Goal: Information Seeking & Learning: Learn about a topic

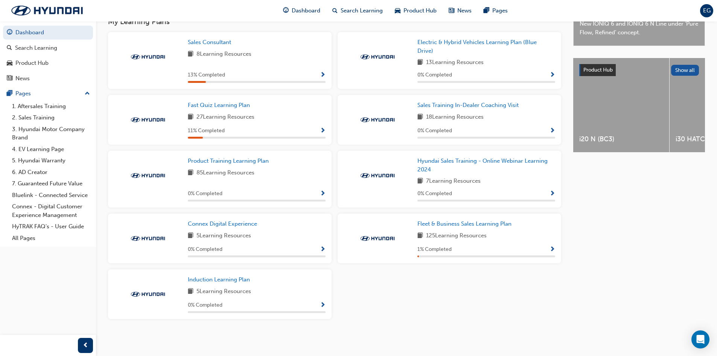
scroll to position [225, 0]
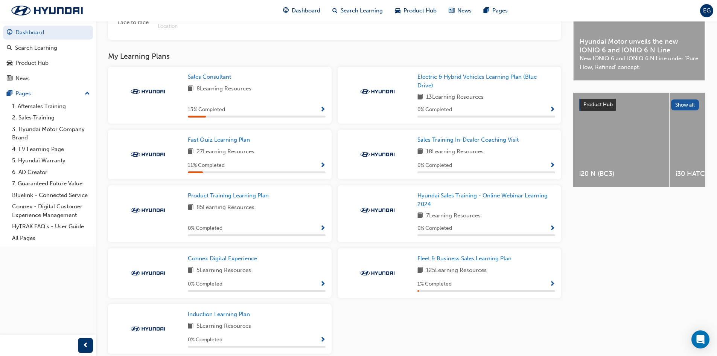
click at [323, 113] on span "Show Progress" at bounding box center [323, 110] width 6 height 7
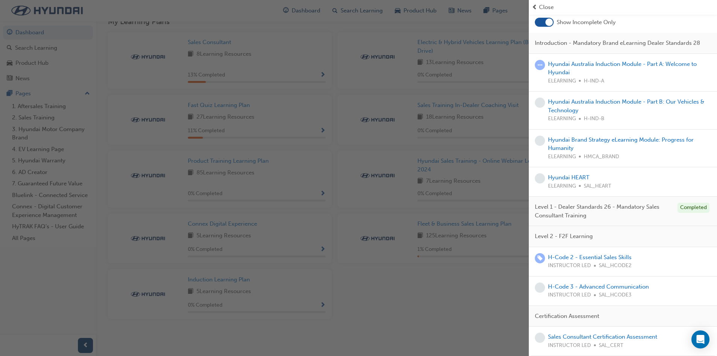
scroll to position [52, 0]
click at [610, 256] on link "H-Code 2 - Essential Sales Skills" at bounding box center [590, 257] width 84 height 7
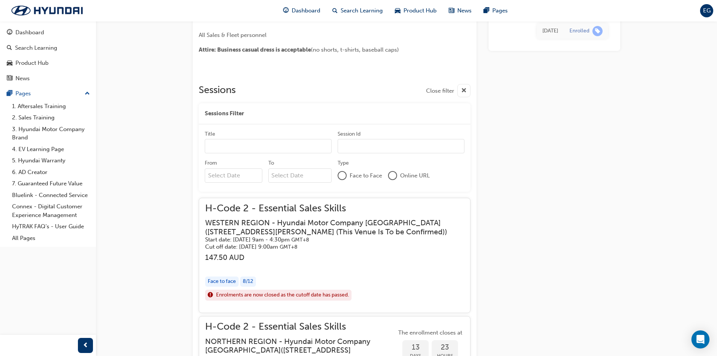
scroll to position [113, 0]
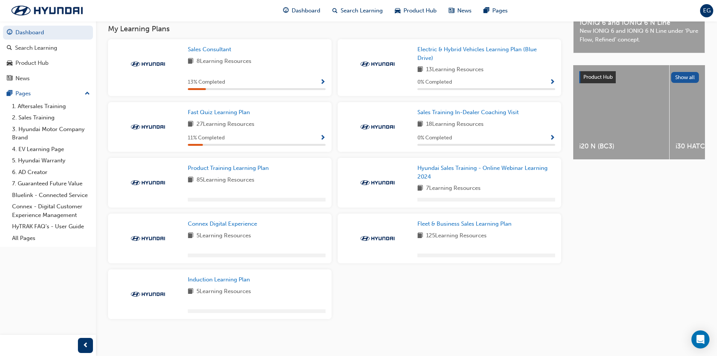
scroll to position [255, 0]
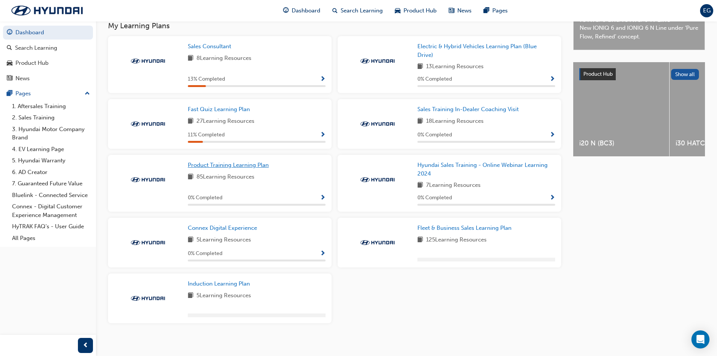
click at [227, 168] on span "Product Training Learning Plan" at bounding box center [228, 165] width 81 height 7
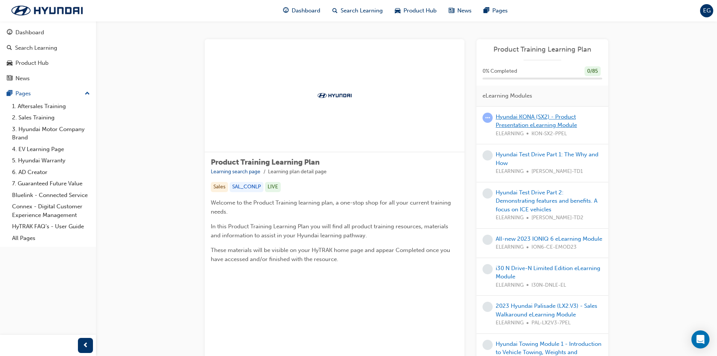
click at [543, 117] on link "Hyundai KONA (SX2) - Product Presentation eLearning Module" at bounding box center [536, 120] width 81 height 15
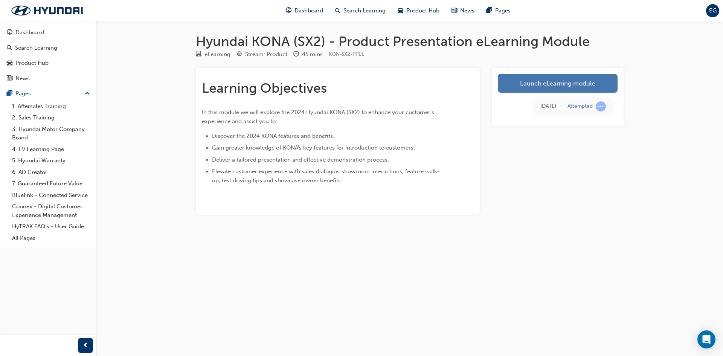
click at [539, 90] on link "Launch eLearning module" at bounding box center [558, 83] width 120 height 19
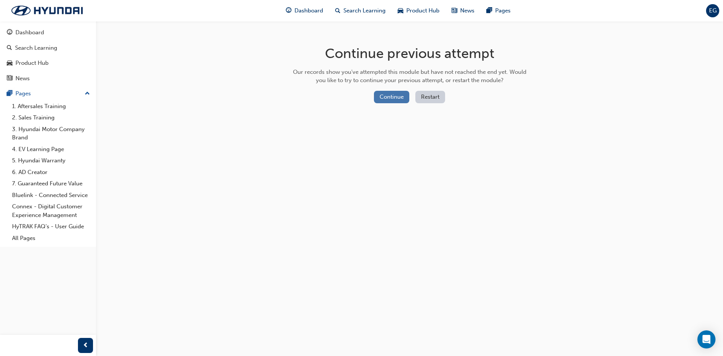
click at [396, 98] on button "Continue" at bounding box center [391, 97] width 35 height 12
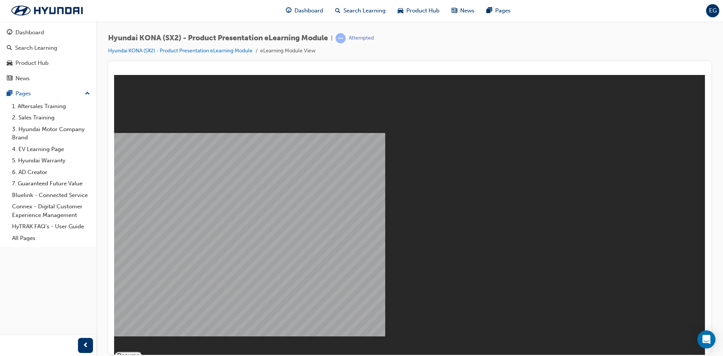
click at [143, 351] on button "Resume" at bounding box center [128, 355] width 29 height 9
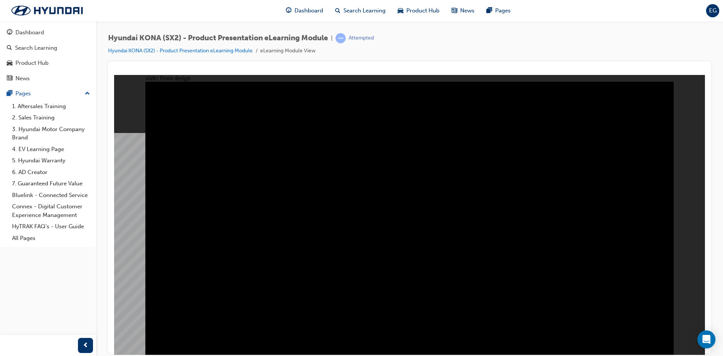
click at [114, 75] on image at bounding box center [114, 75] width 0 height 0
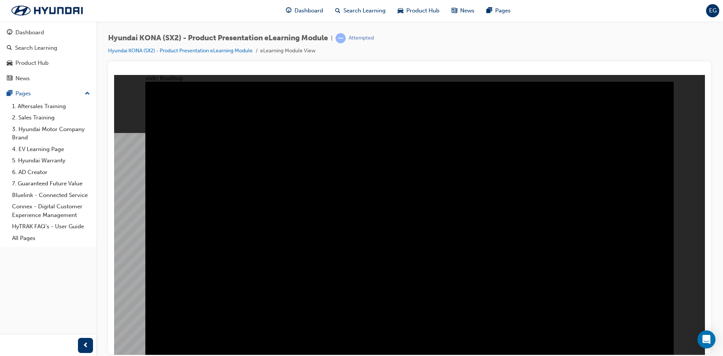
click at [717, 143] on div "Hyundai KONA (SX2) - Product Presentation eLearning Module | Attempted Hyundai …" at bounding box center [409, 179] width 627 height 316
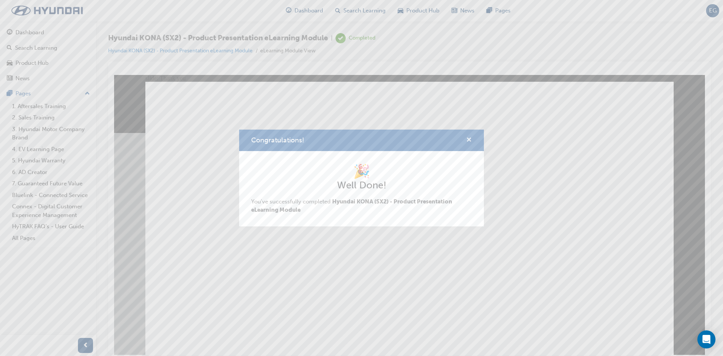
click at [469, 142] on span "cross-icon" at bounding box center [469, 140] width 6 height 7
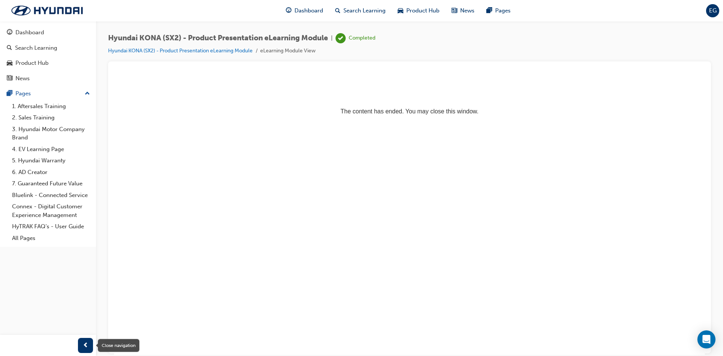
click at [88, 344] on span "prev-icon" at bounding box center [86, 345] width 6 height 9
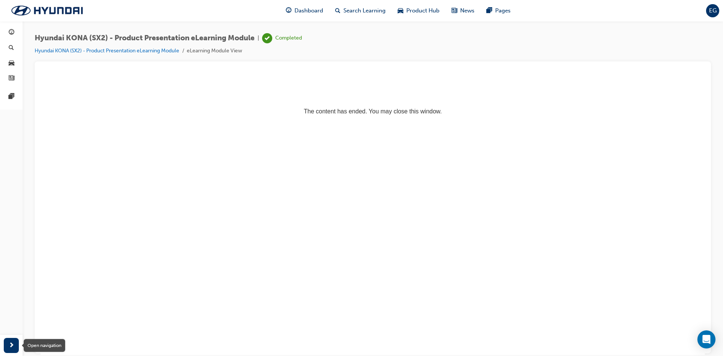
click at [14, 343] on span "next-icon" at bounding box center [12, 345] width 6 height 9
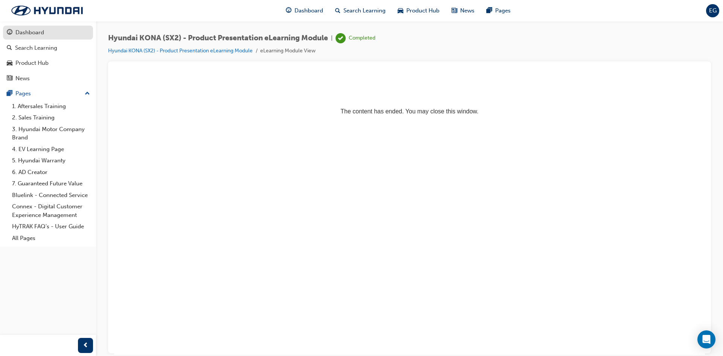
click at [35, 32] on div "Dashboard" at bounding box center [29, 32] width 29 height 9
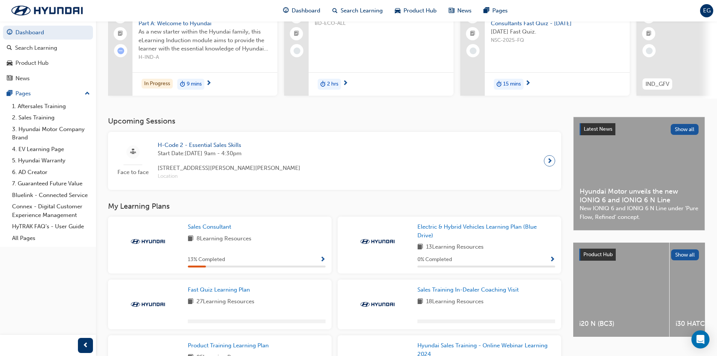
scroll to position [75, 0]
click at [484, 122] on h3 "Upcoming Sessions" at bounding box center [334, 120] width 453 height 9
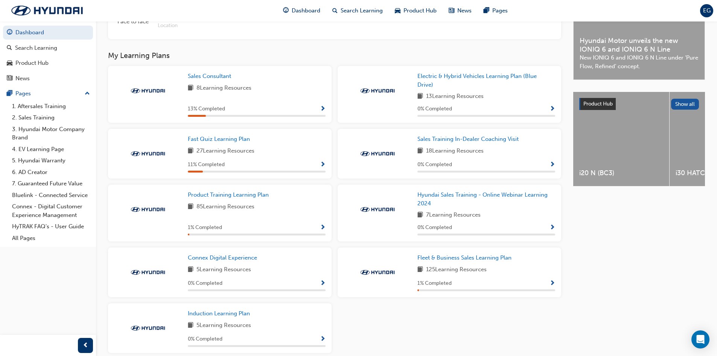
scroll to position [226, 0]
click at [288, 218] on div "Product Training Learning Plan 85 Learning Resources 1 % Completed" at bounding box center [257, 212] width 138 height 45
click at [321, 229] on span "Show Progress" at bounding box center [323, 227] width 6 height 7
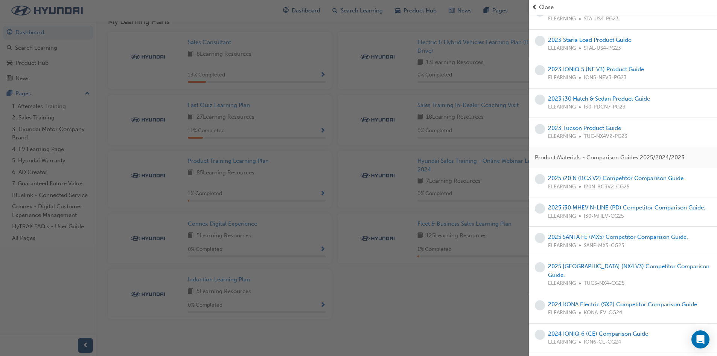
scroll to position [640, 0]
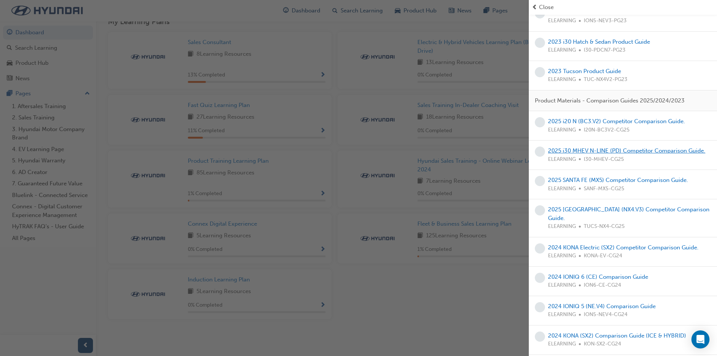
click at [604, 153] on link "2025 i30 MHEV N-LINE (PD) Competitor Comparison Guide." at bounding box center [626, 150] width 157 height 7
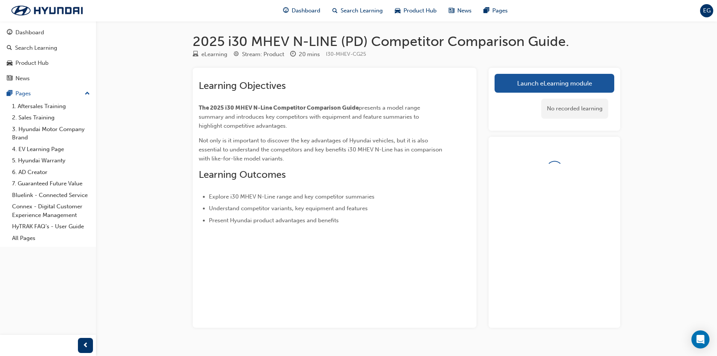
click at [545, 87] on link "Launch eLearning module" at bounding box center [555, 83] width 120 height 19
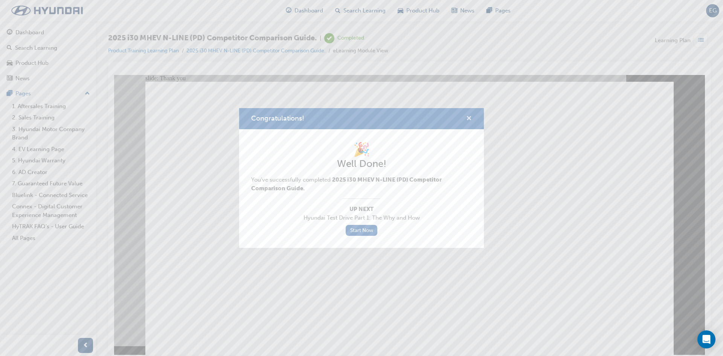
click at [470, 117] on span "cross-icon" at bounding box center [469, 119] width 6 height 7
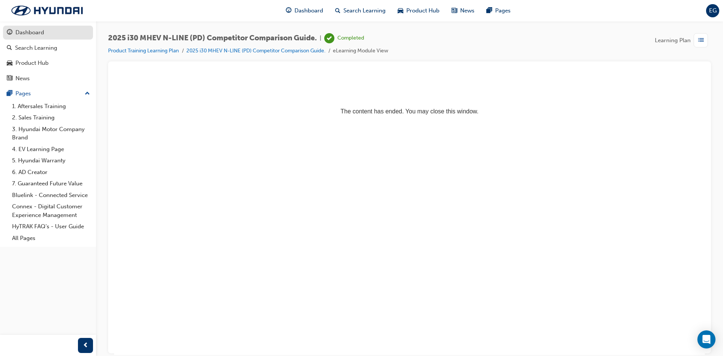
click at [26, 35] on div "Dashboard" at bounding box center [29, 32] width 29 height 9
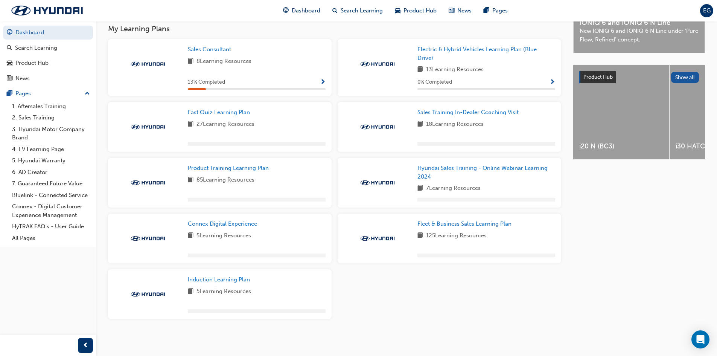
scroll to position [255, 0]
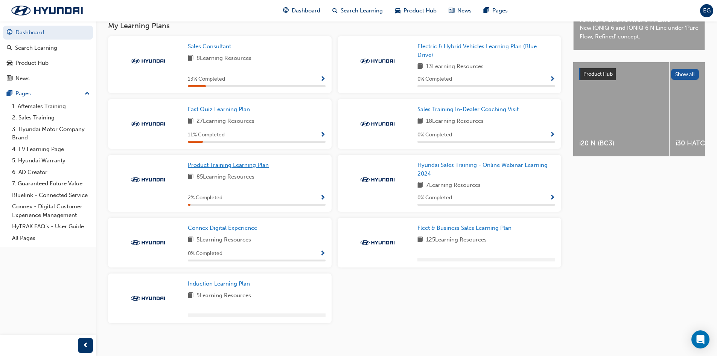
click at [242, 168] on span "Product Training Learning Plan" at bounding box center [228, 165] width 81 height 7
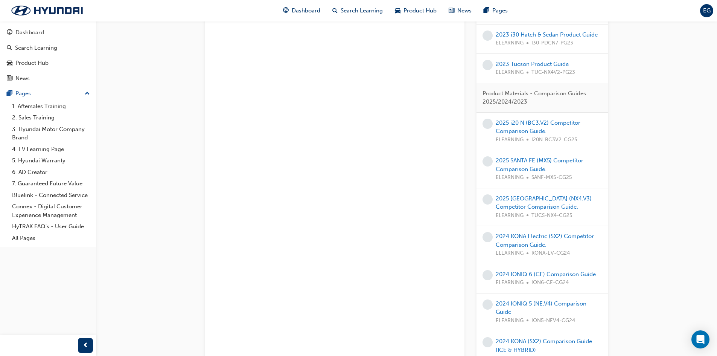
scroll to position [753, 0]
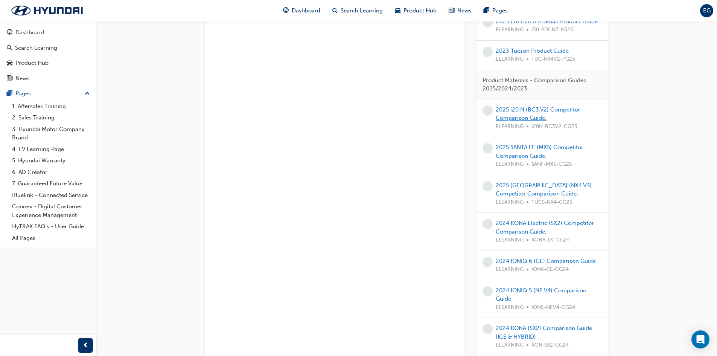
click at [524, 115] on link "2025 i20 N (BC3.V2) Competitor Comparison Guide." at bounding box center [538, 113] width 85 height 15
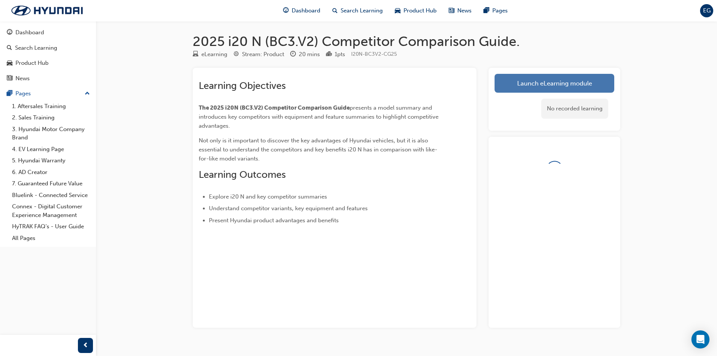
click at [538, 84] on link "Launch eLearning module" at bounding box center [555, 83] width 120 height 19
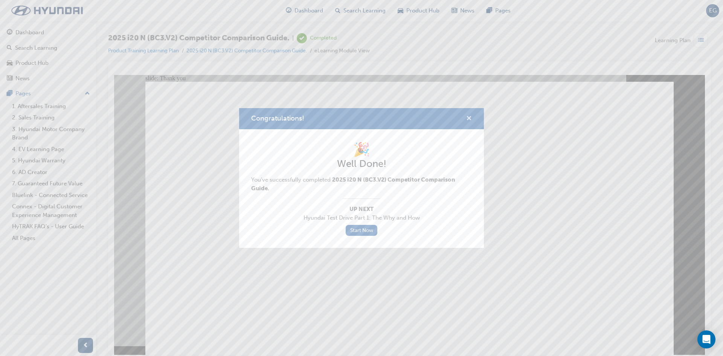
click at [466, 119] on span "cross-icon" at bounding box center [469, 119] width 6 height 7
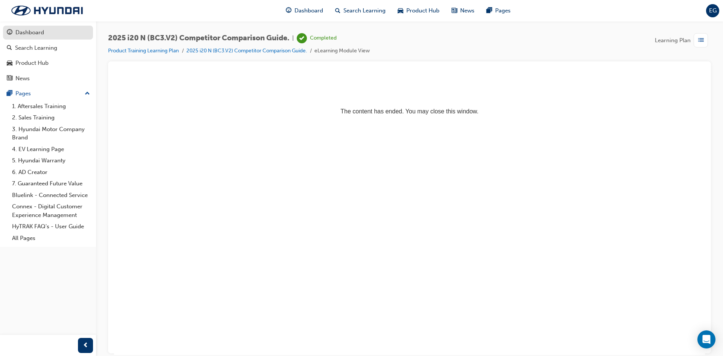
click at [41, 35] on div "Dashboard" at bounding box center [29, 32] width 29 height 9
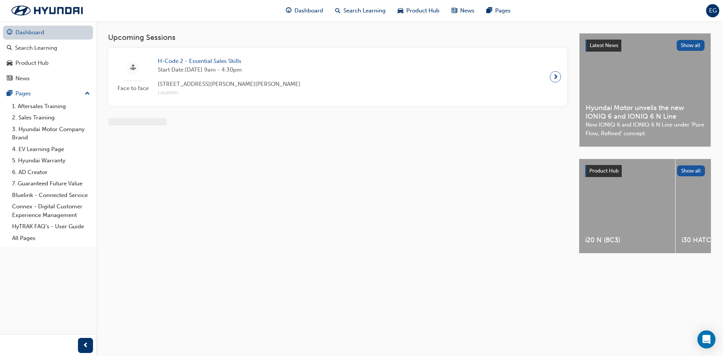
click at [40, 32] on link "Dashboard" at bounding box center [48, 33] width 90 height 14
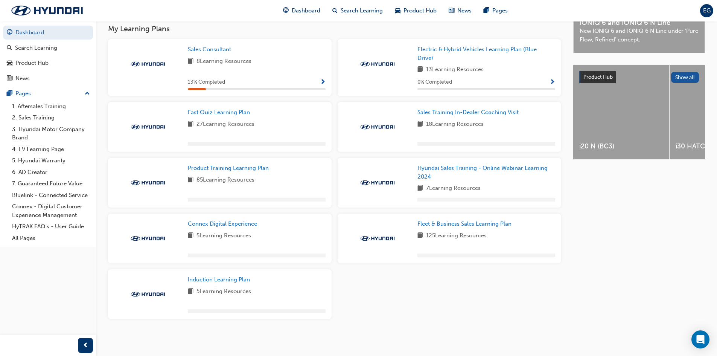
scroll to position [255, 0]
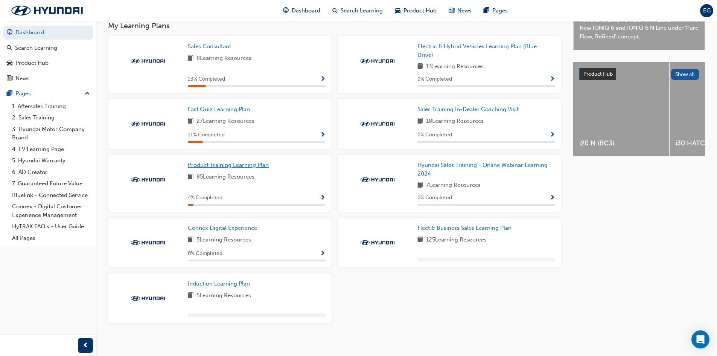
click at [235, 168] on span "Product Training Learning Plan" at bounding box center [228, 165] width 81 height 7
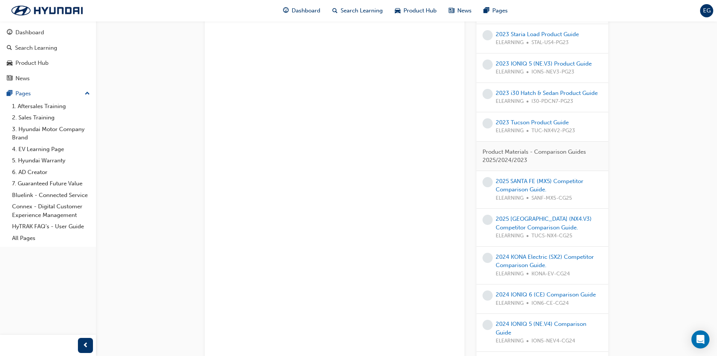
scroll to position [753, 0]
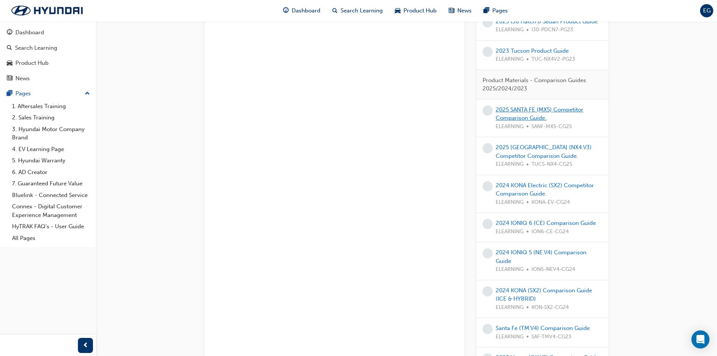
click at [514, 118] on link "2025 SANTA FE (MX5) Competitor Comparison Guide." at bounding box center [540, 113] width 88 height 15
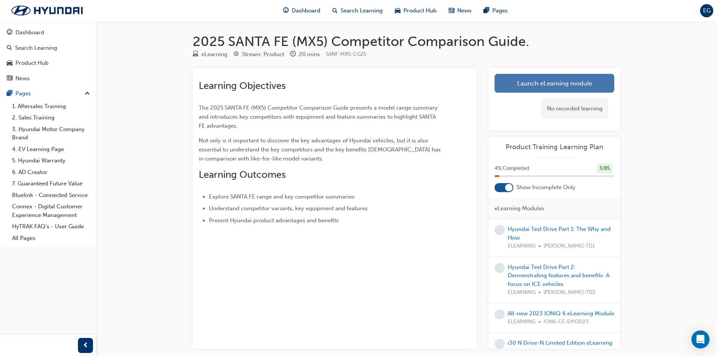
click at [538, 83] on link "Launch eLearning module" at bounding box center [555, 83] width 120 height 19
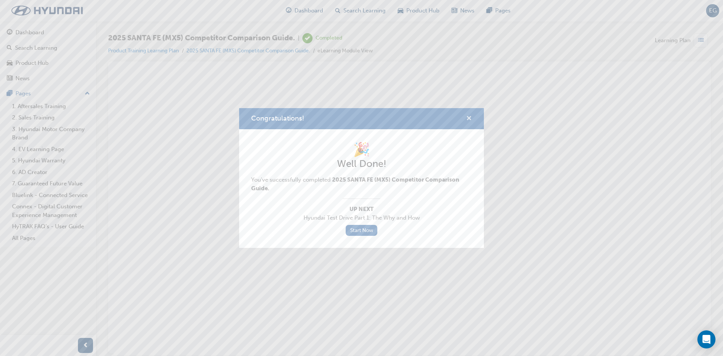
click at [468, 119] on span "cross-icon" at bounding box center [469, 119] width 6 height 7
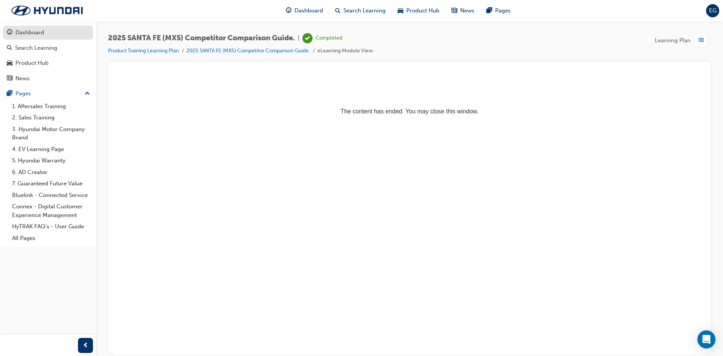
click at [39, 31] on div "Dashboard" at bounding box center [29, 32] width 29 height 9
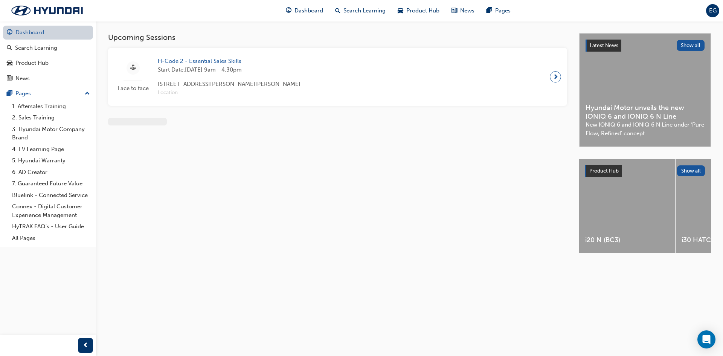
click at [39, 31] on link "Dashboard" at bounding box center [48, 33] width 90 height 14
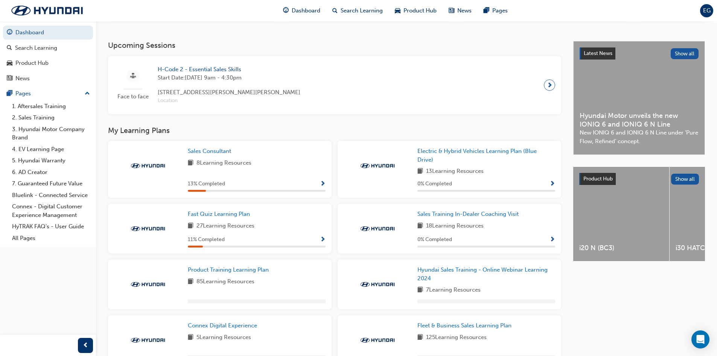
scroll to position [255, 0]
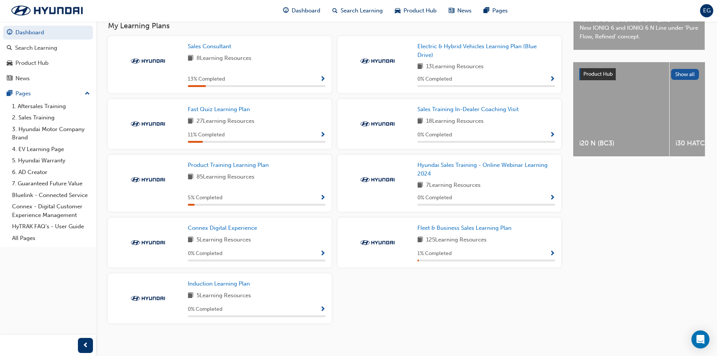
click at [321, 198] on span "Show Progress" at bounding box center [323, 198] width 6 height 7
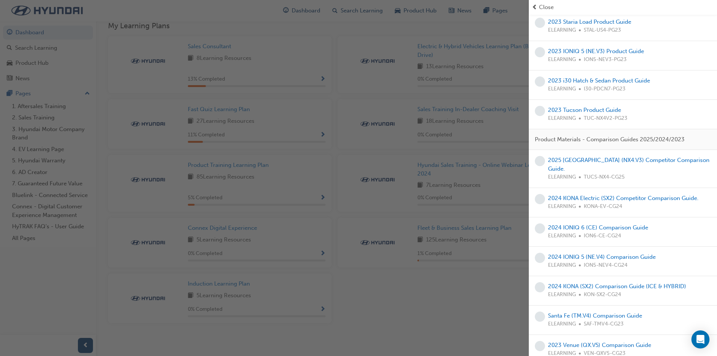
scroll to position [603, 0]
click at [603, 160] on link "2025 [GEOGRAPHIC_DATA] (NX4.V3) Competitor Comparison Guide." at bounding box center [629, 163] width 162 height 15
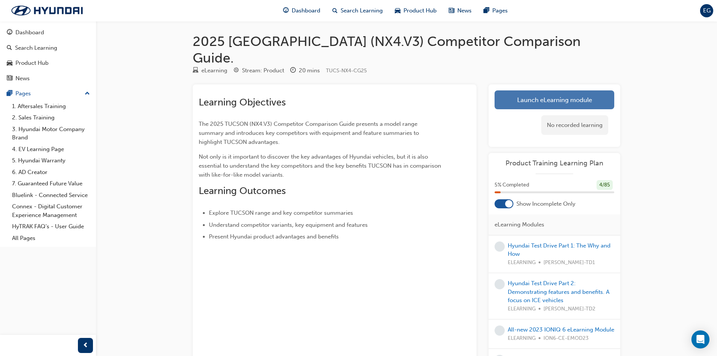
click at [521, 90] on link "Launch eLearning module" at bounding box center [555, 99] width 120 height 19
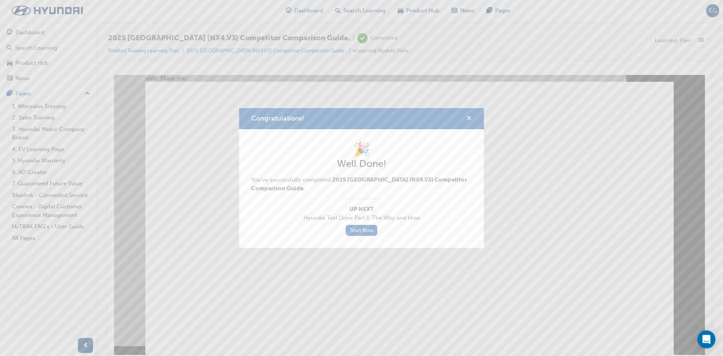
click at [468, 116] on span "cross-icon" at bounding box center [469, 119] width 6 height 7
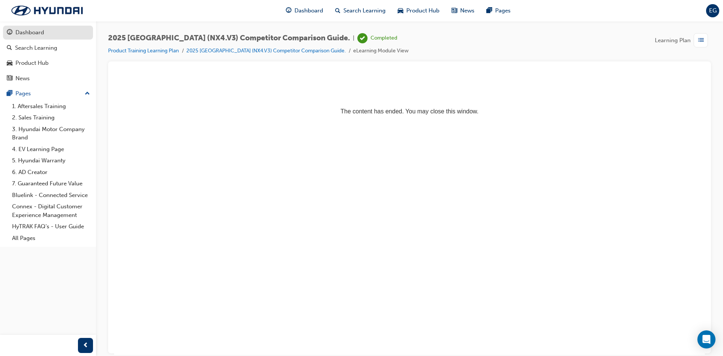
click at [47, 38] on link "Dashboard" at bounding box center [48, 33] width 90 height 14
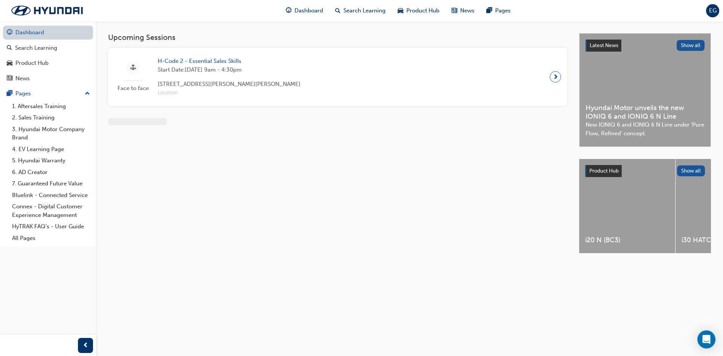
click at [53, 33] on link "Dashboard" at bounding box center [48, 33] width 90 height 14
click at [37, 30] on link "Dashboard" at bounding box center [48, 33] width 90 height 14
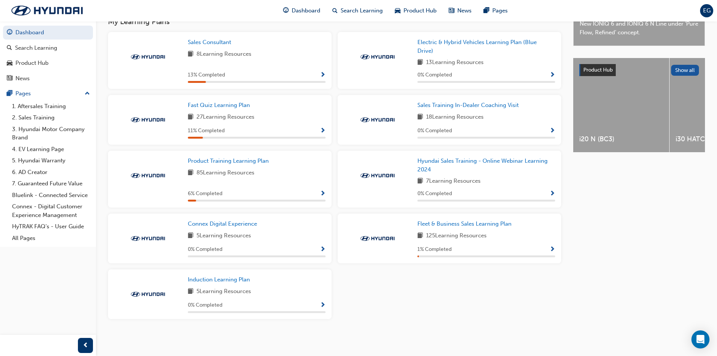
scroll to position [225, 0]
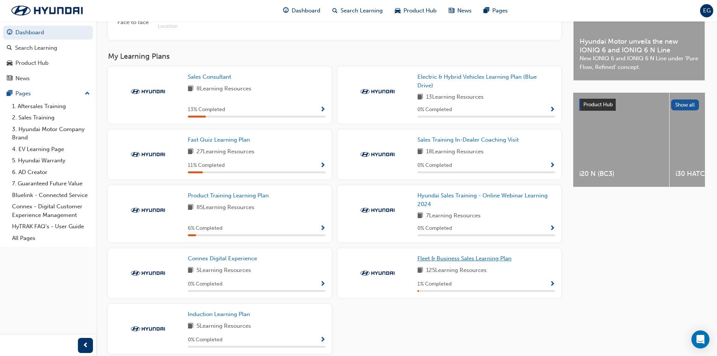
click at [439, 259] on span "Fleet & Business Sales Learning Plan" at bounding box center [465, 258] width 94 height 7
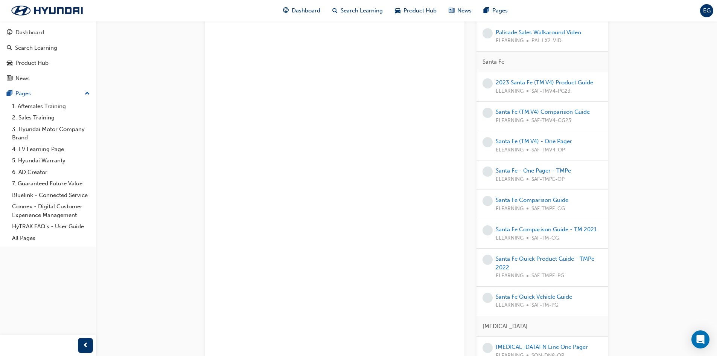
scroll to position [2862, 0]
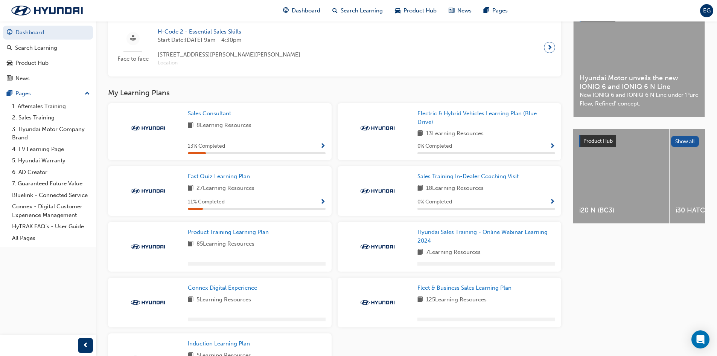
scroll to position [226, 0]
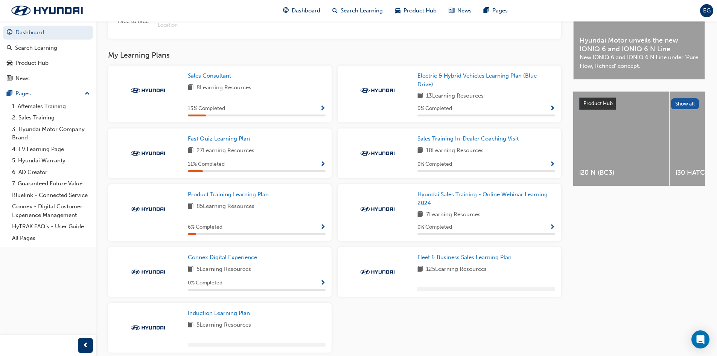
click at [479, 140] on span "Sales Training In-Dealer Coaching Visit" at bounding box center [468, 138] width 101 height 7
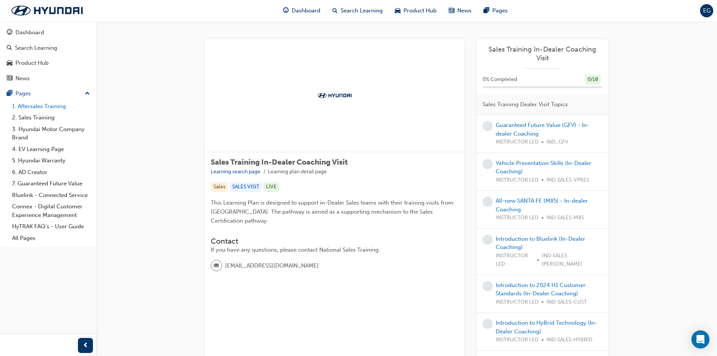
click at [39, 105] on link "1. Aftersales Training" at bounding box center [51, 107] width 84 height 12
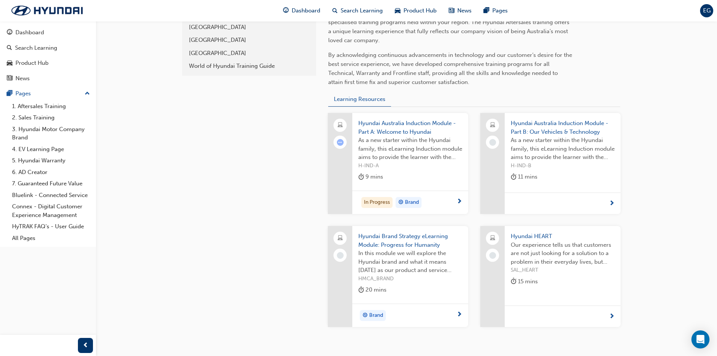
scroll to position [226, 0]
click at [44, 119] on link "2. Sales Training" at bounding box center [51, 118] width 84 height 12
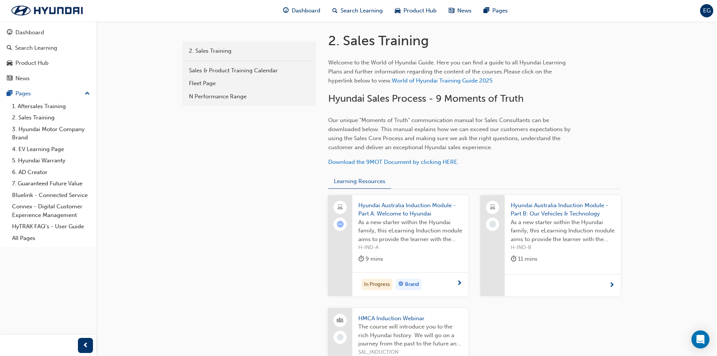
scroll to position [226, 0]
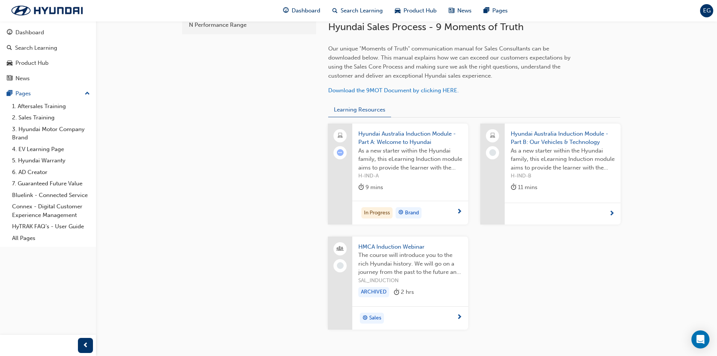
click at [456, 214] on div "In Progress Brand" at bounding box center [408, 212] width 98 height 11
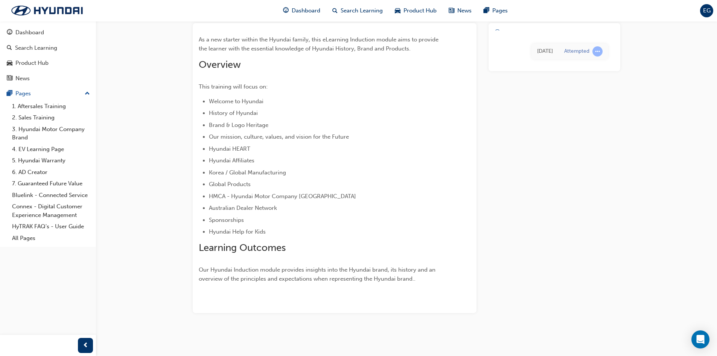
scroll to position [45, 0]
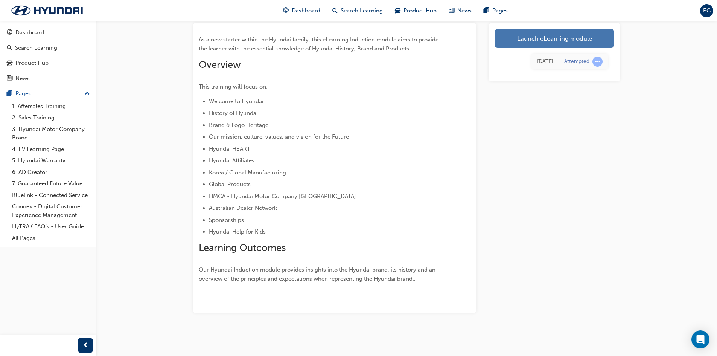
click at [568, 43] on link "Launch eLearning module" at bounding box center [555, 38] width 120 height 19
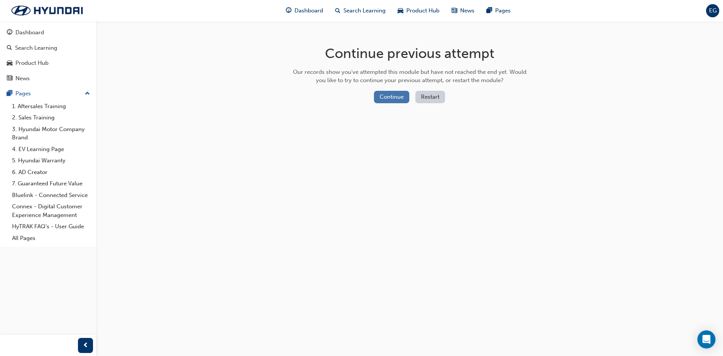
click at [405, 101] on button "Continue" at bounding box center [391, 97] width 35 height 12
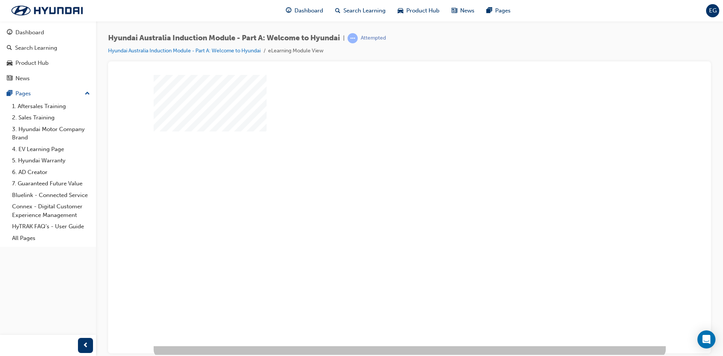
click at [388, 188] on div "play" at bounding box center [388, 188] width 0 height 0
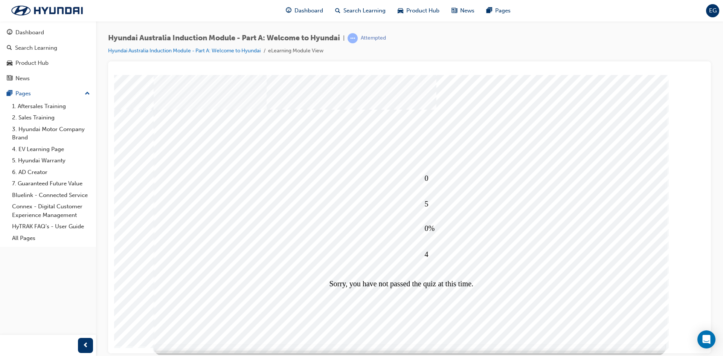
scroll to position [3, 0]
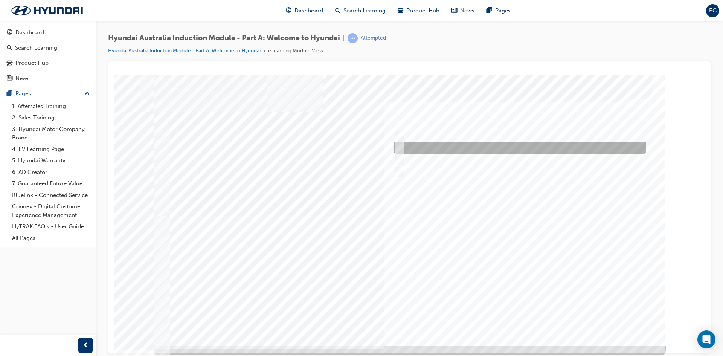
click at [401, 147] on input "1947" at bounding box center [398, 147] width 8 height 8
radio input "true"
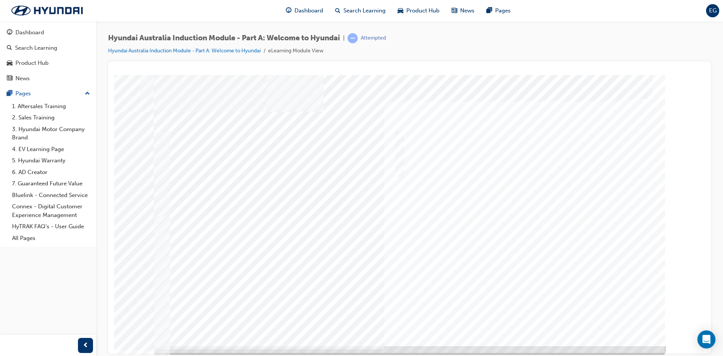
click at [409, 145] on div at bounding box center [410, 210] width 512 height 271
click at [408, 136] on div at bounding box center [518, 136] width 252 height 12
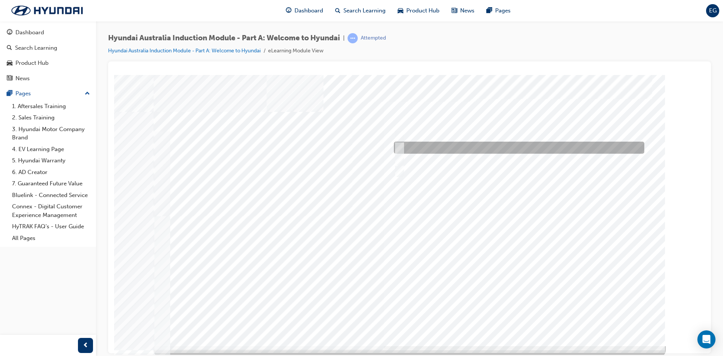
click at [428, 149] on div at bounding box center [517, 148] width 250 height 12
radio input "true"
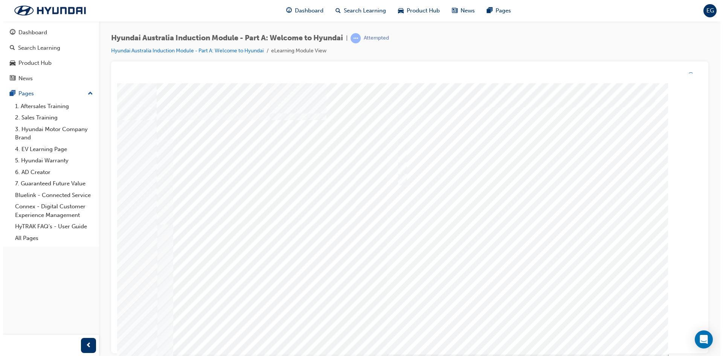
click at [520, 265] on div at bounding box center [412, 218] width 512 height 271
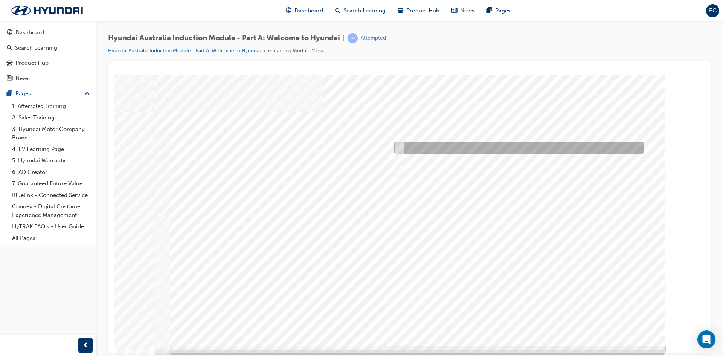
click at [459, 151] on div at bounding box center [517, 148] width 250 height 12
checkbox input "true"
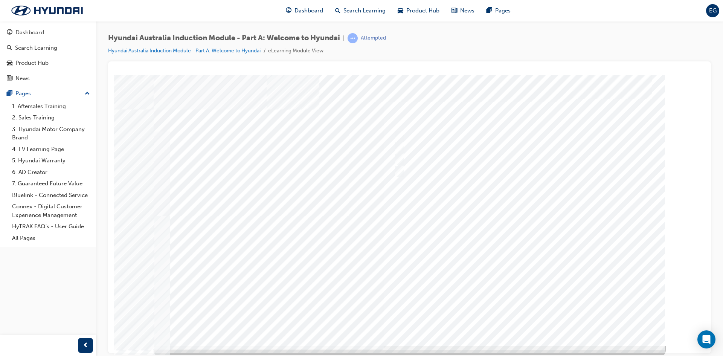
click at [504, 257] on div at bounding box center [410, 210] width 512 height 271
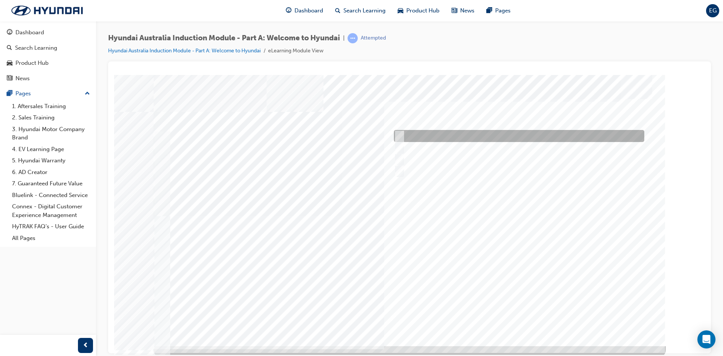
click at [468, 140] on div at bounding box center [517, 136] width 250 height 12
checkbox input "true"
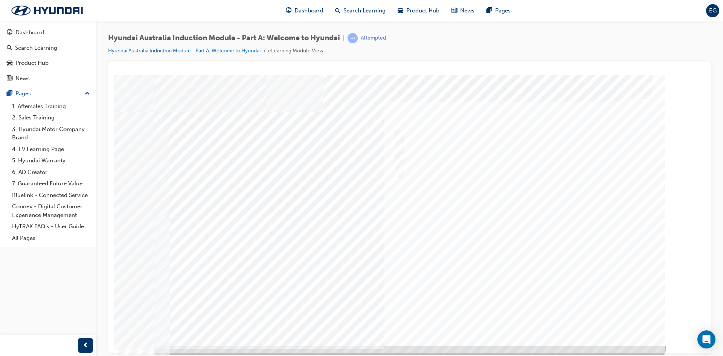
click at [515, 266] on div at bounding box center [410, 210] width 512 height 271
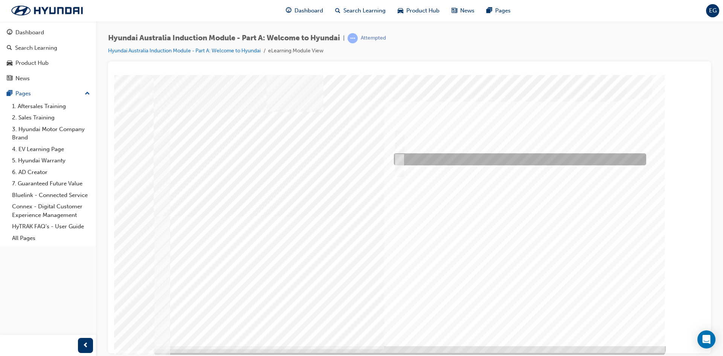
click at [416, 164] on div at bounding box center [518, 159] width 252 height 12
radio input "true"
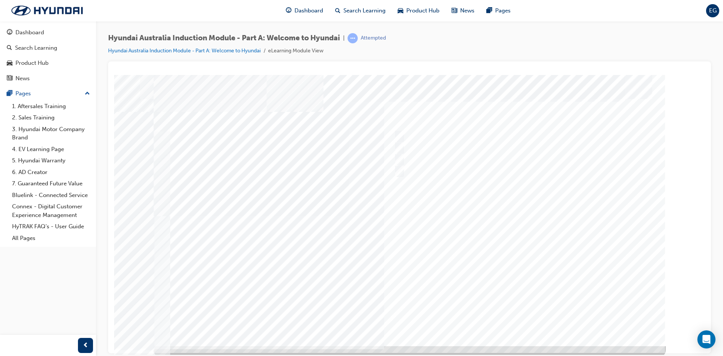
click at [521, 252] on div at bounding box center [410, 210] width 512 height 271
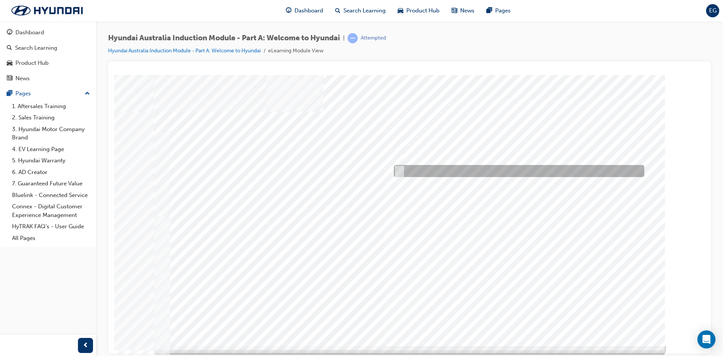
click at [445, 173] on div at bounding box center [517, 171] width 250 height 12
radio input "true"
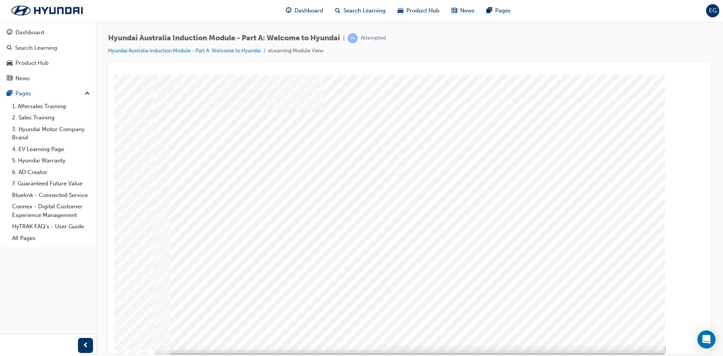
click at [511, 272] on div at bounding box center [410, 210] width 512 height 271
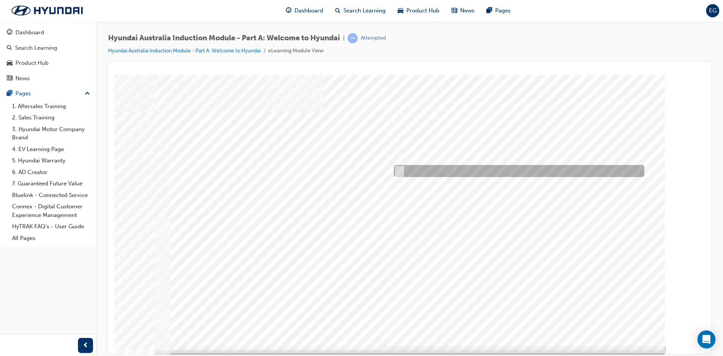
click at [462, 171] on div at bounding box center [517, 171] width 250 height 12
checkbox input "true"
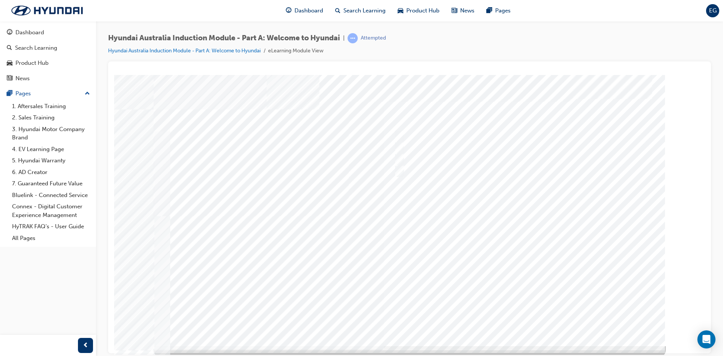
drag, startPoint x: 497, startPoint y: 263, endPoint x: 497, endPoint y: 271, distance: 7.9
click at [497, 271] on div at bounding box center [410, 210] width 512 height 271
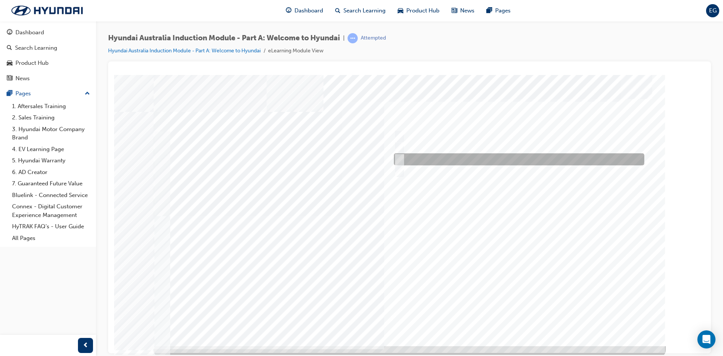
click at [448, 159] on div at bounding box center [517, 159] width 250 height 12
checkbox input "true"
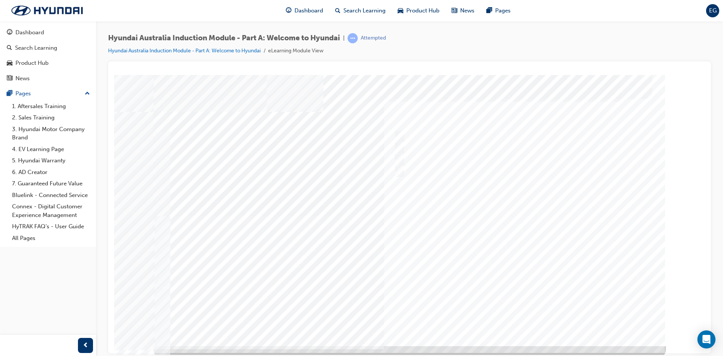
click at [506, 253] on div at bounding box center [410, 210] width 512 height 271
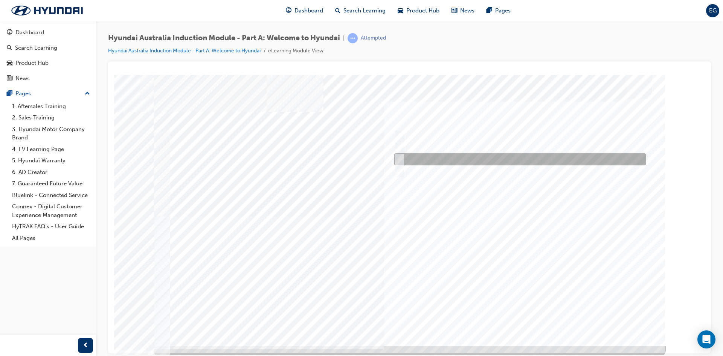
click at [423, 161] on div at bounding box center [518, 159] width 252 height 12
radio input "true"
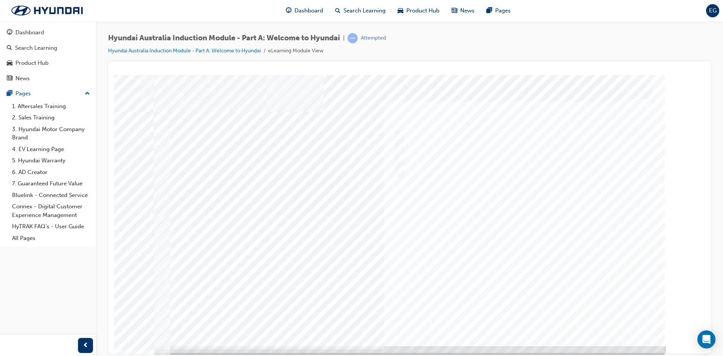
click at [498, 243] on div at bounding box center [410, 210] width 512 height 271
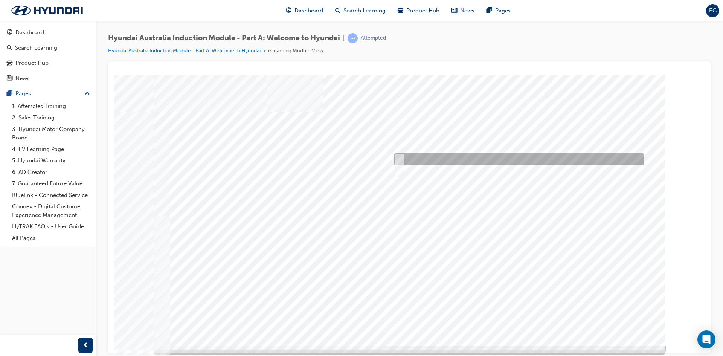
click at [450, 158] on div at bounding box center [517, 159] width 250 height 12
radio input "true"
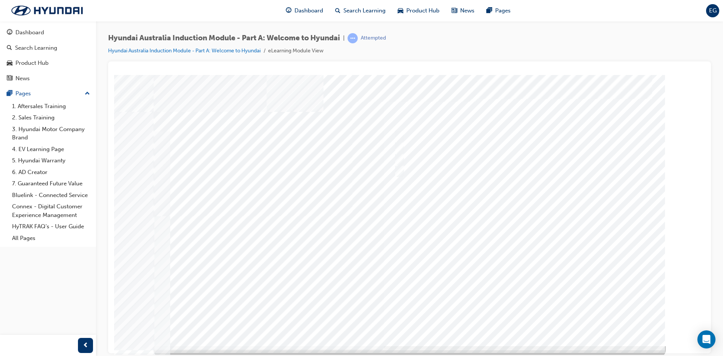
click at [499, 252] on div at bounding box center [410, 210] width 512 height 271
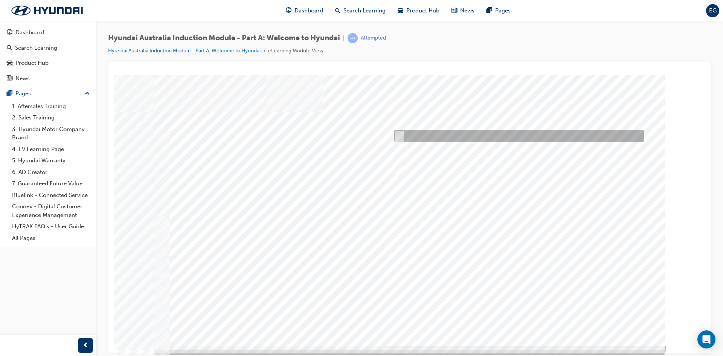
click at [415, 133] on div at bounding box center [517, 136] width 250 height 12
checkbox input "true"
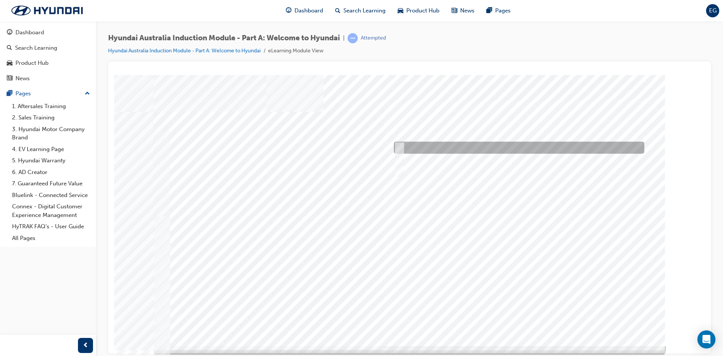
click at [421, 145] on div at bounding box center [517, 148] width 250 height 12
checkbox input "true"
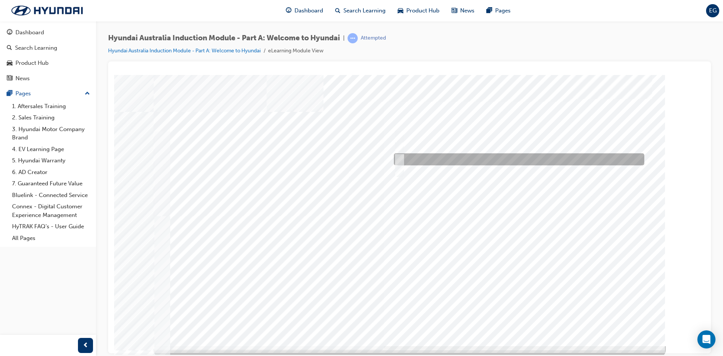
click at [423, 154] on div at bounding box center [517, 159] width 250 height 12
checkbox input "true"
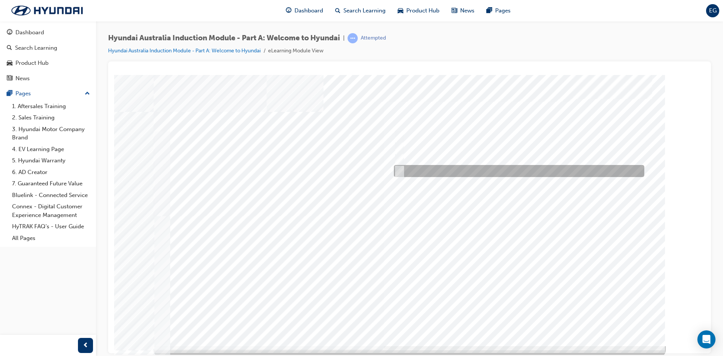
click at [424, 171] on div at bounding box center [517, 171] width 250 height 12
checkbox input "true"
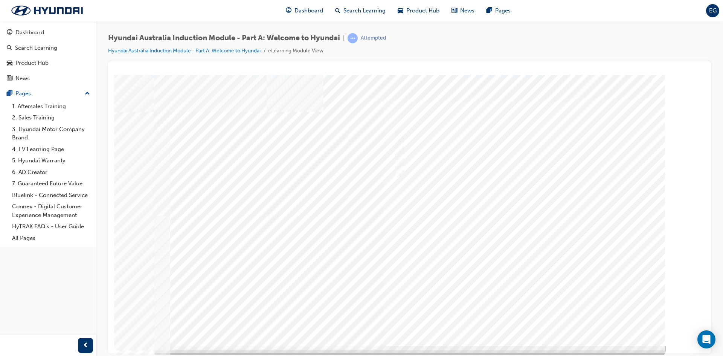
click at [490, 258] on div at bounding box center [410, 210] width 512 height 271
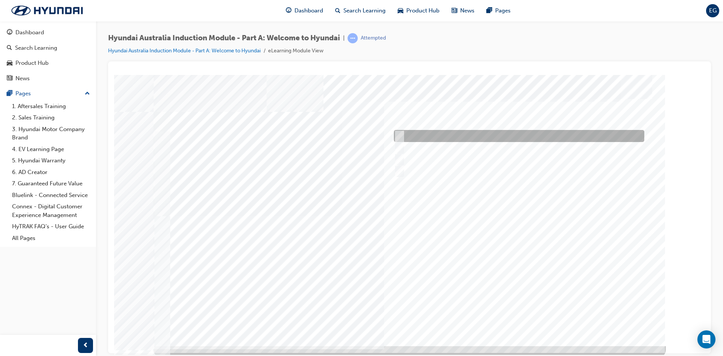
click at [414, 132] on div at bounding box center [517, 136] width 250 height 12
checkbox input "true"
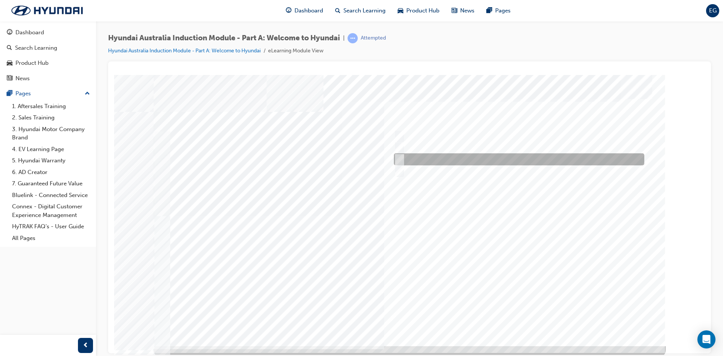
click at [428, 157] on div at bounding box center [517, 159] width 250 height 12
checkbox input "true"
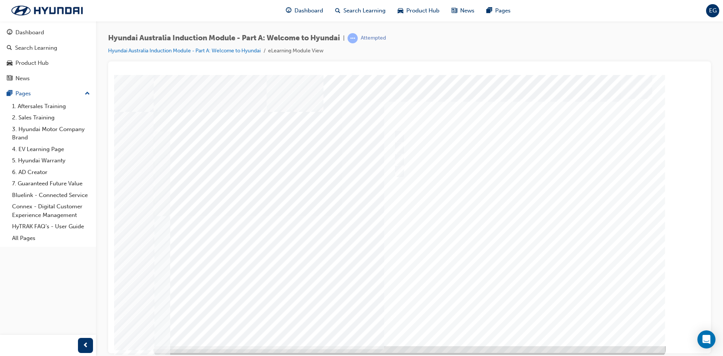
click at [500, 273] on div at bounding box center [410, 210] width 512 height 271
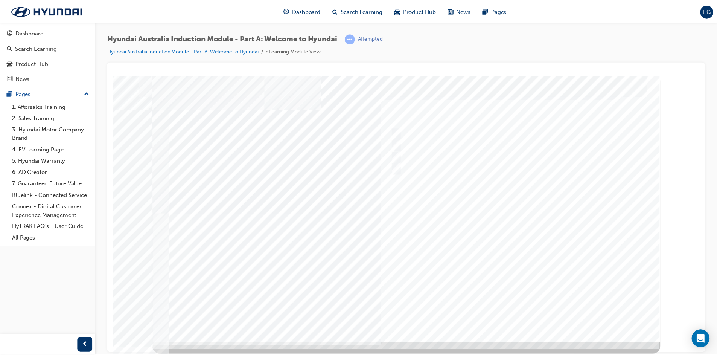
scroll to position [0, 0]
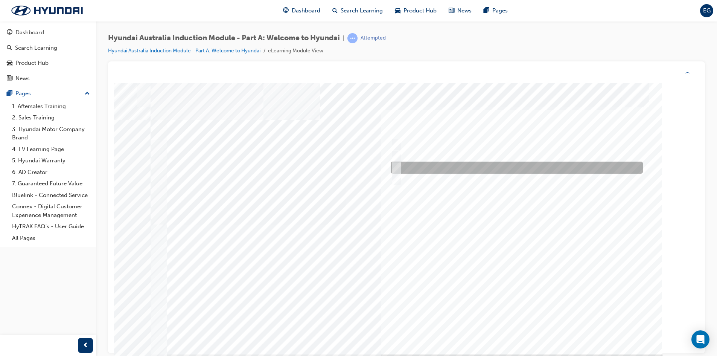
click at [416, 167] on div at bounding box center [515, 168] width 252 height 12
radio input "true"
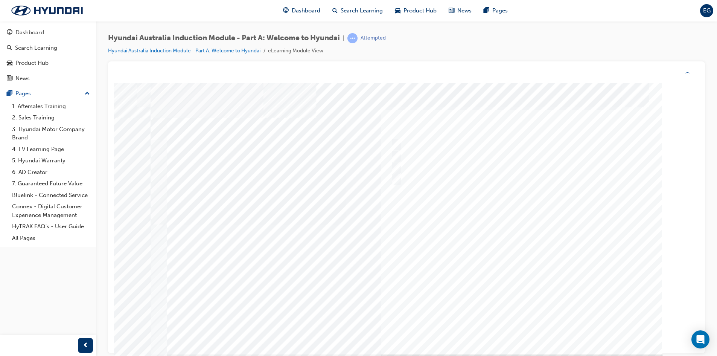
click at [511, 280] on div at bounding box center [407, 218] width 512 height 271
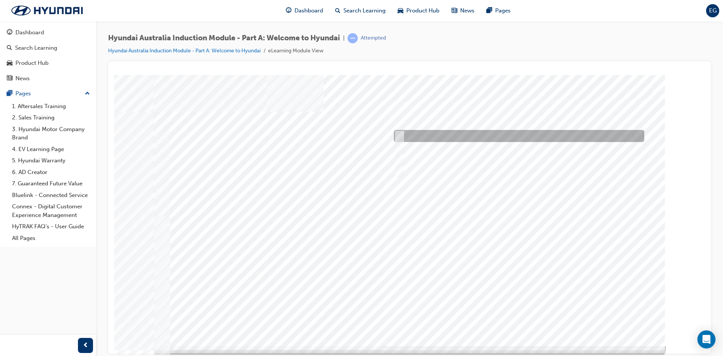
click at [465, 133] on div at bounding box center [517, 136] width 250 height 12
radio input "true"
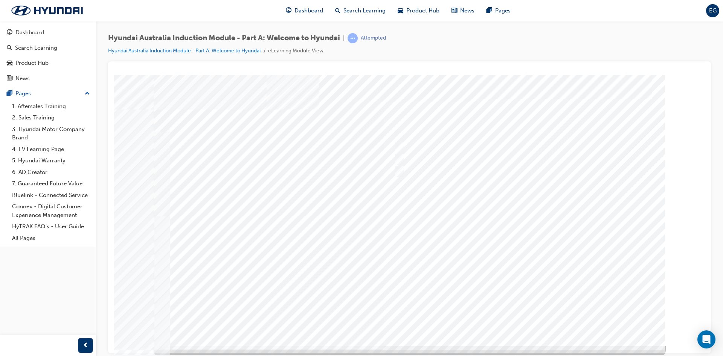
click at [502, 261] on div at bounding box center [410, 210] width 512 height 271
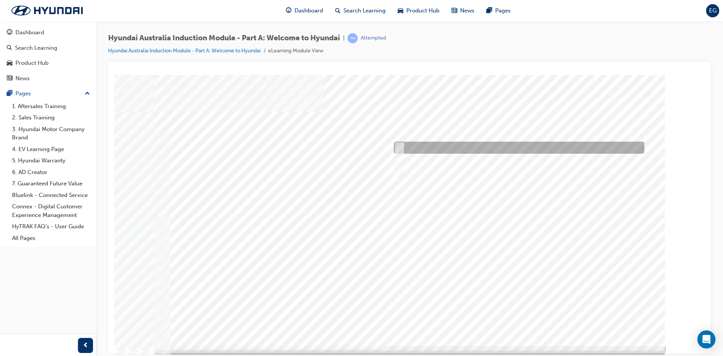
click at [432, 145] on div at bounding box center [517, 148] width 250 height 12
checkbox input "true"
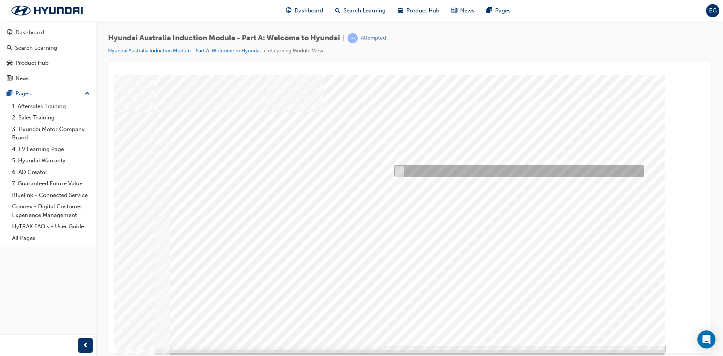
click at [434, 165] on div at bounding box center [517, 171] width 250 height 12
checkbox input "true"
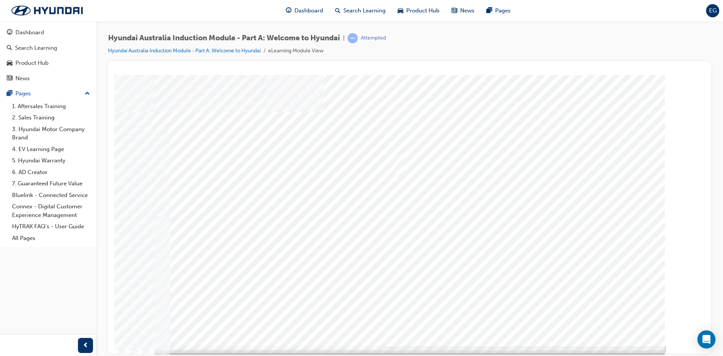
click at [519, 258] on div at bounding box center [410, 210] width 512 height 271
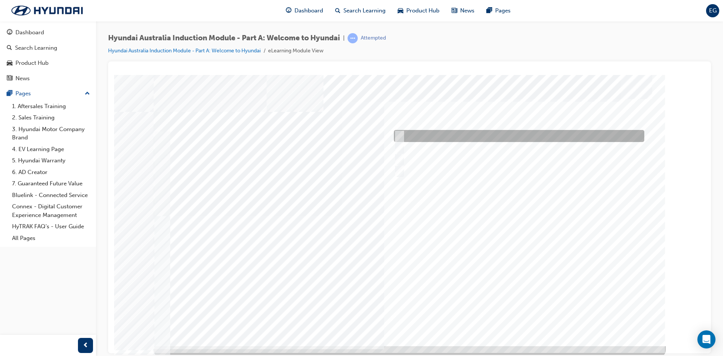
click at [423, 140] on div at bounding box center [517, 136] width 250 height 12
checkbox input "true"
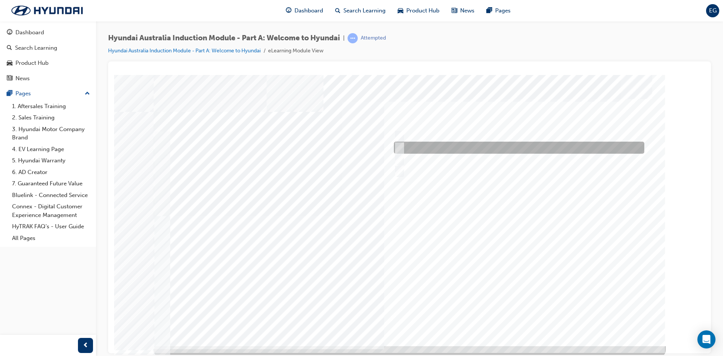
click at [423, 146] on div at bounding box center [517, 148] width 250 height 12
checkbox input "true"
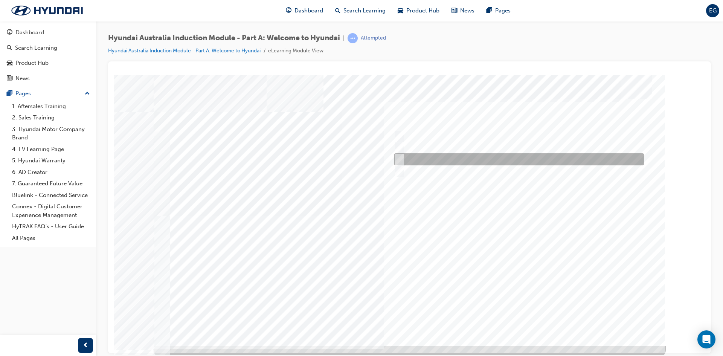
click at [426, 157] on div at bounding box center [517, 159] width 250 height 12
checkbox input "true"
click at [429, 169] on div at bounding box center [517, 171] width 250 height 12
checkbox input "true"
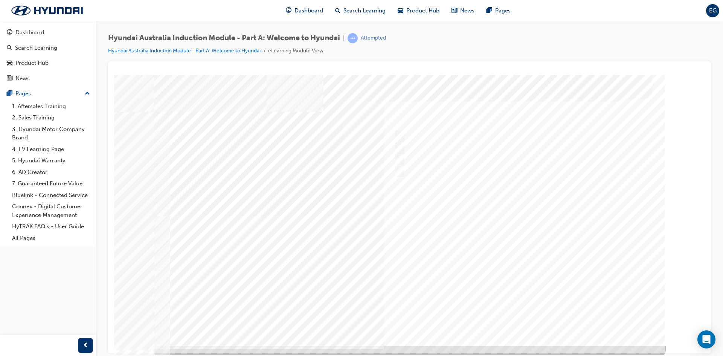
click at [485, 246] on div at bounding box center [410, 210] width 512 height 271
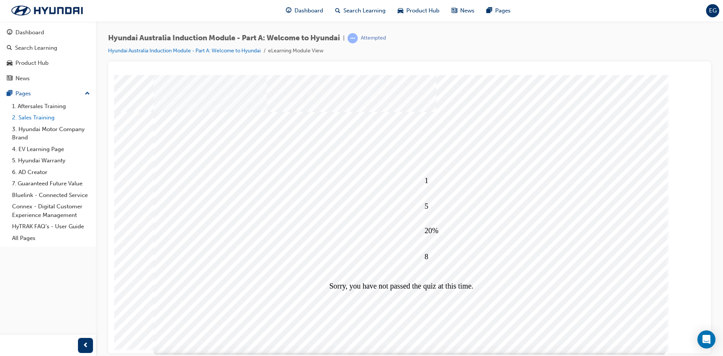
click at [38, 116] on link "2. Sales Training" at bounding box center [51, 118] width 84 height 12
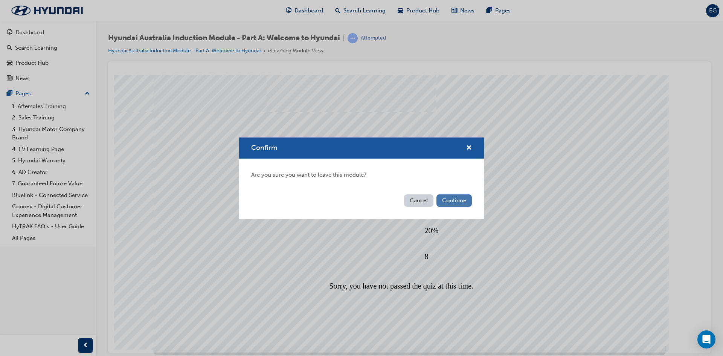
click at [451, 201] on button "Continue" at bounding box center [453, 200] width 35 height 12
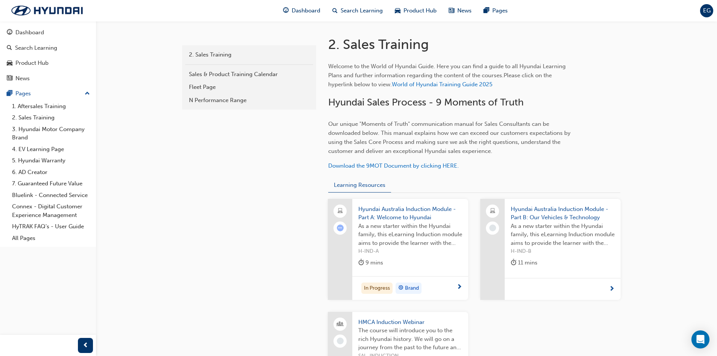
scroll to position [188, 0]
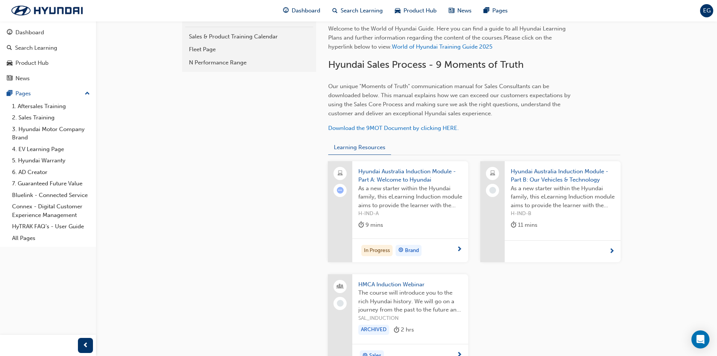
click at [583, 229] on div "11 mins" at bounding box center [563, 226] width 104 height 12
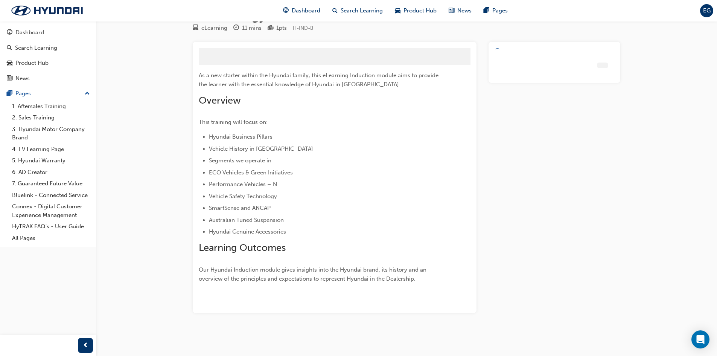
scroll to position [26, 0]
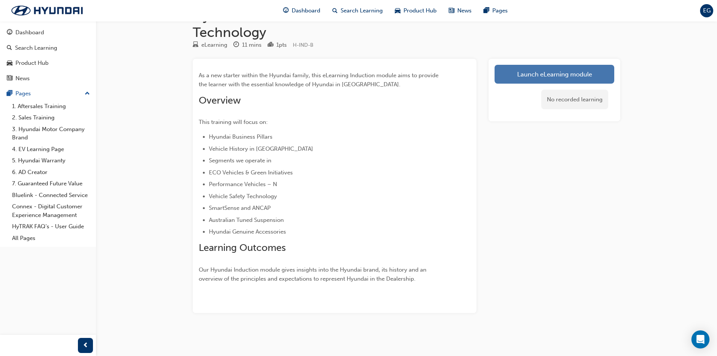
click at [539, 75] on link "Launch eLearning module" at bounding box center [555, 74] width 120 height 19
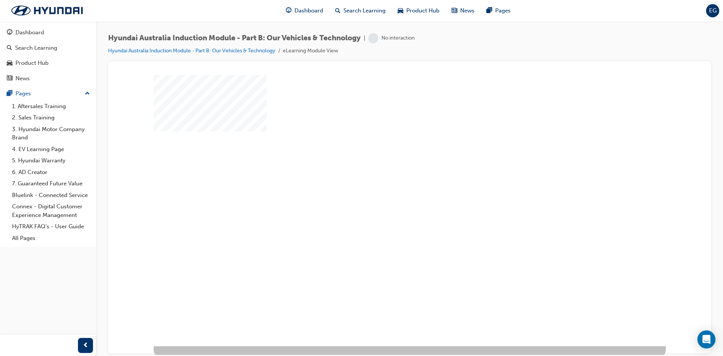
click at [388, 188] on div "play" at bounding box center [388, 188] width 0 height 0
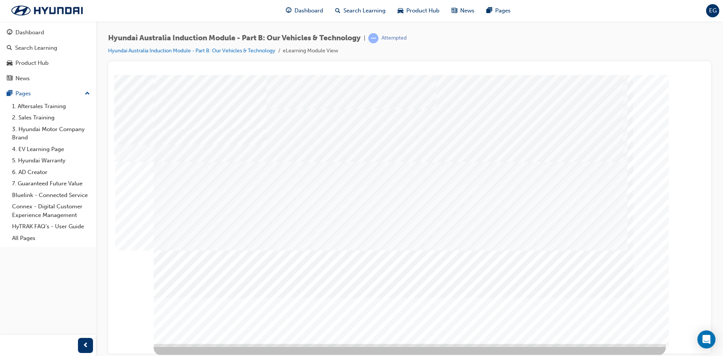
scroll to position [3, 0]
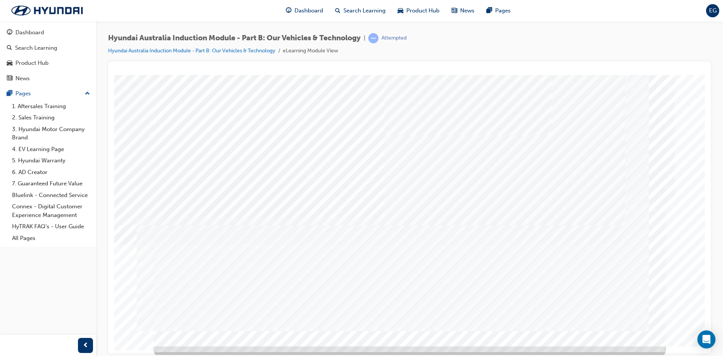
drag, startPoint x: 597, startPoint y: 311, endPoint x: 628, endPoint y: 325, distance: 33.6
click at [618, 322] on div "Green Initiatives" at bounding box center [410, 210] width 512 height 271
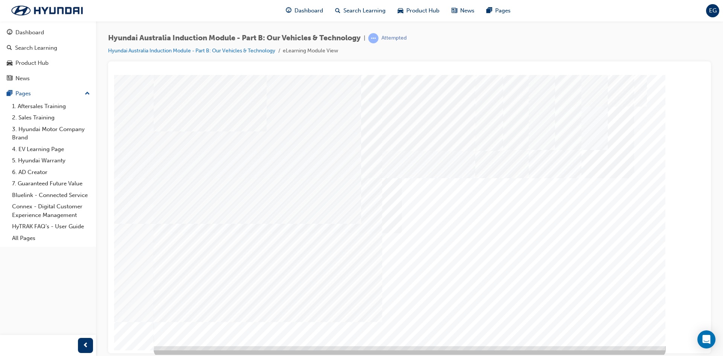
drag, startPoint x: 543, startPoint y: 256, endPoint x: 504, endPoint y: 164, distance: 99.6
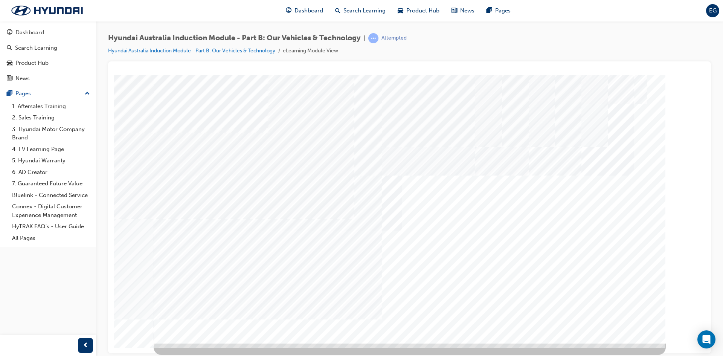
drag, startPoint x: 308, startPoint y: 203, endPoint x: 319, endPoint y: 207, distance: 11.6
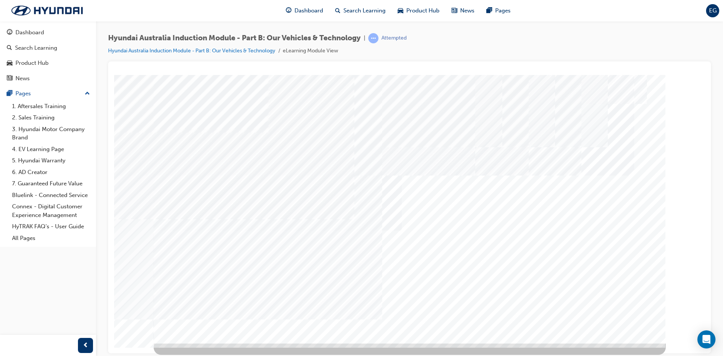
click at [398, 287] on div "Hyundai SmartSense" at bounding box center [410, 207] width 512 height 271
click at [465, 305] on div "Hyundai SmartSense" at bounding box center [410, 207] width 512 height 271
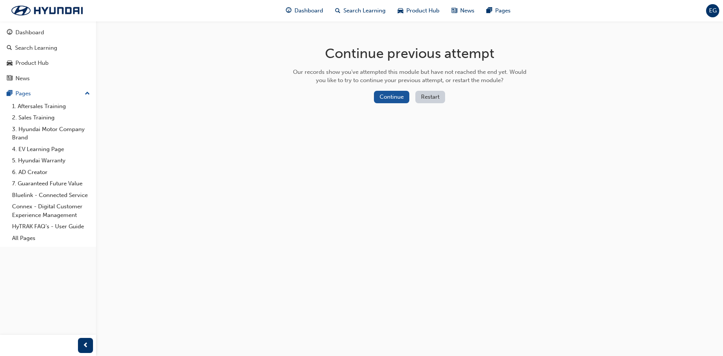
click at [393, 96] on button "Continue" at bounding box center [391, 97] width 35 height 12
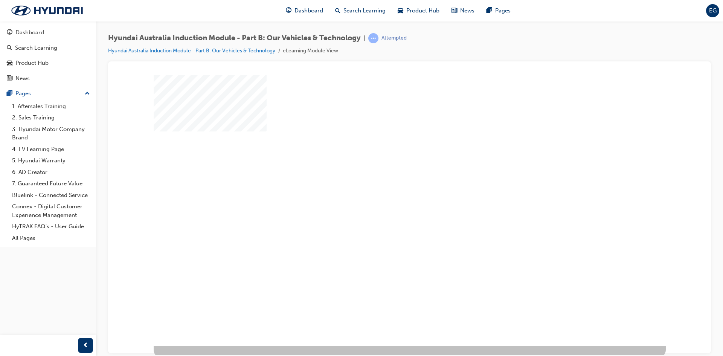
click at [388, 188] on div "play" at bounding box center [388, 188] width 0 height 0
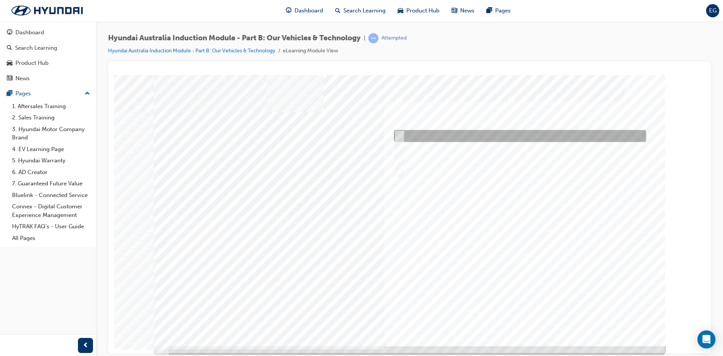
click at [455, 138] on div at bounding box center [518, 136] width 252 height 12
checkbox input "true"
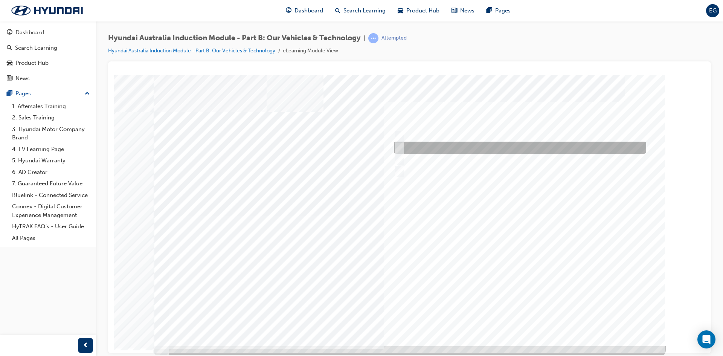
click at [460, 150] on div at bounding box center [518, 148] width 252 height 12
checkbox input "true"
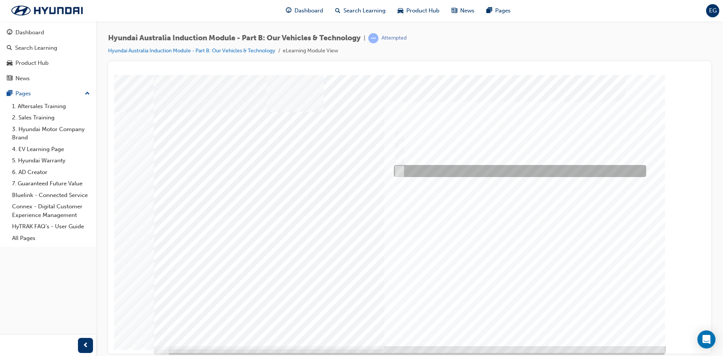
click at [459, 167] on div at bounding box center [518, 171] width 252 height 12
checkbox input "true"
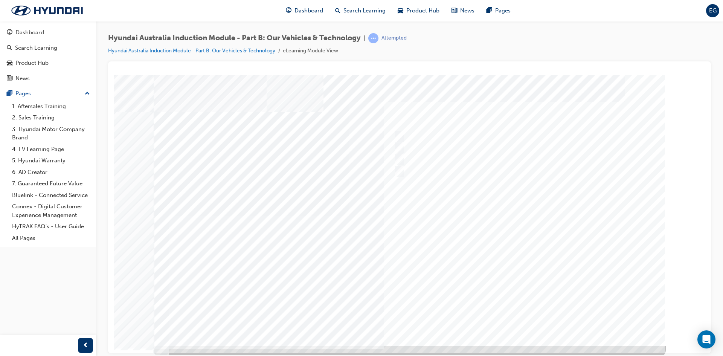
click at [519, 260] on div at bounding box center [410, 210] width 512 height 271
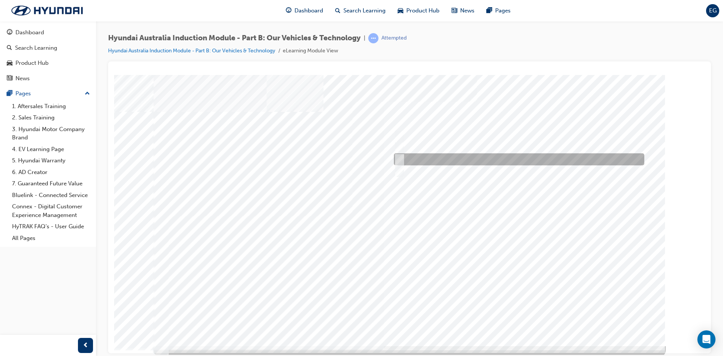
click at [436, 156] on div at bounding box center [517, 159] width 250 height 12
radio input "true"
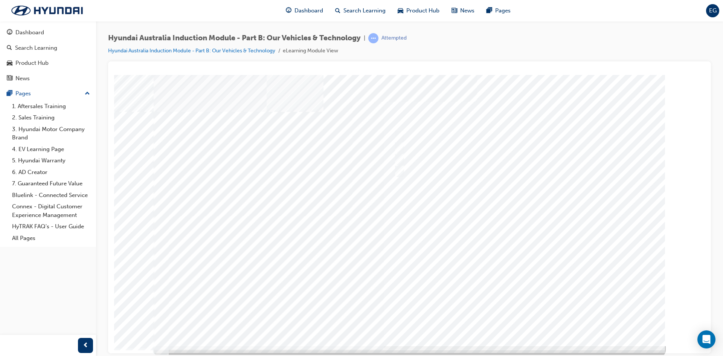
click at [510, 250] on div at bounding box center [410, 210] width 512 height 271
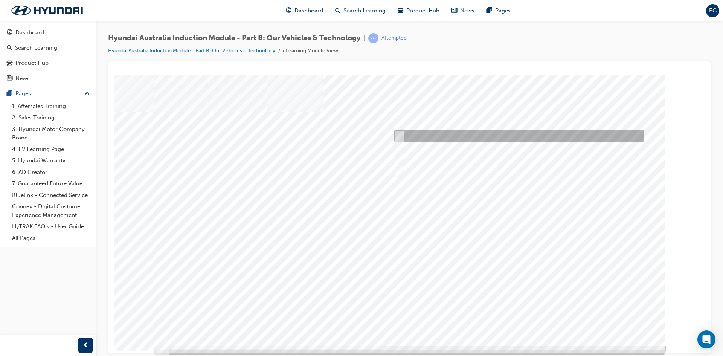
click at [430, 136] on div at bounding box center [517, 136] width 250 height 12
checkbox input "true"
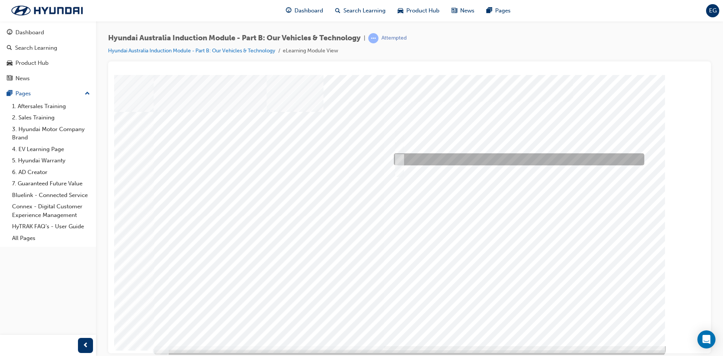
click at [488, 160] on div at bounding box center [517, 159] width 250 height 12
checkbox input "true"
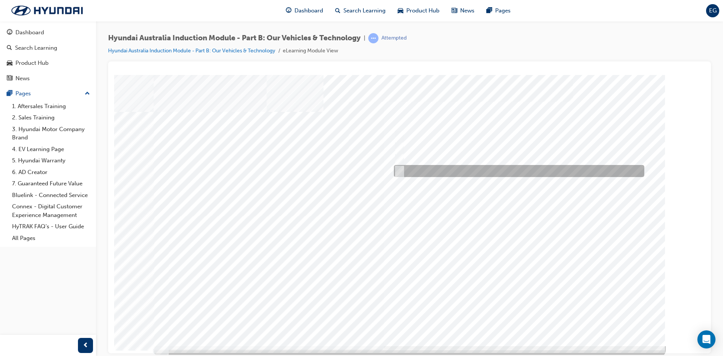
click at [486, 168] on div at bounding box center [517, 171] width 250 height 12
checkbox input "true"
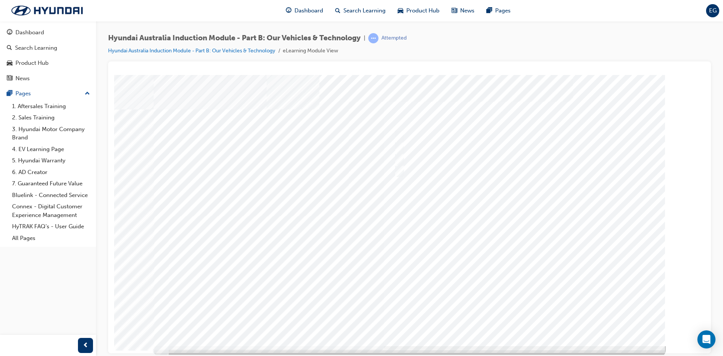
click at [527, 269] on div at bounding box center [407, 210] width 512 height 271
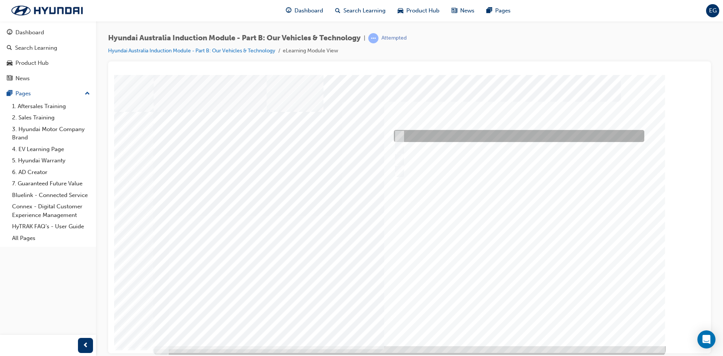
click at [443, 139] on div at bounding box center [517, 136] width 250 height 12
checkbox input "true"
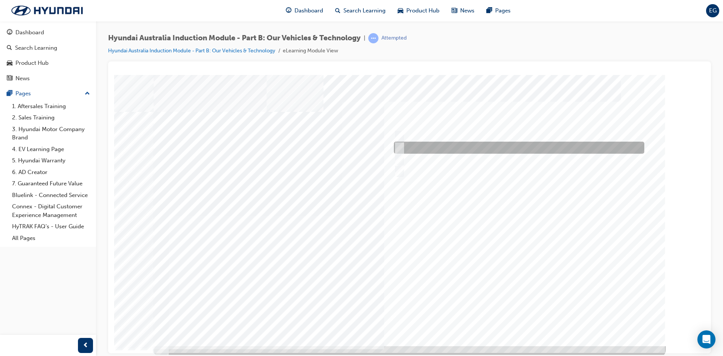
click at [446, 150] on div at bounding box center [517, 148] width 250 height 12
checkbox input "true"
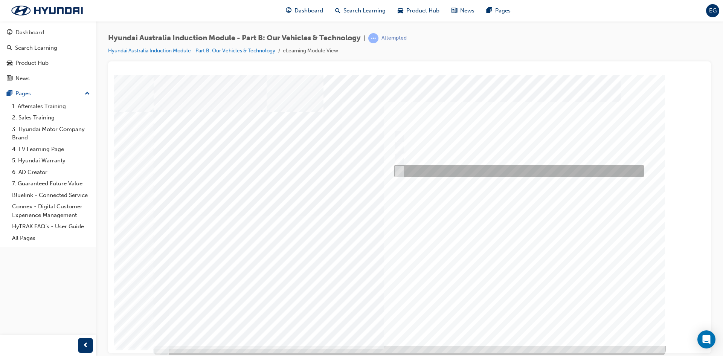
click at [450, 172] on div at bounding box center [517, 171] width 250 height 12
checkbox input "true"
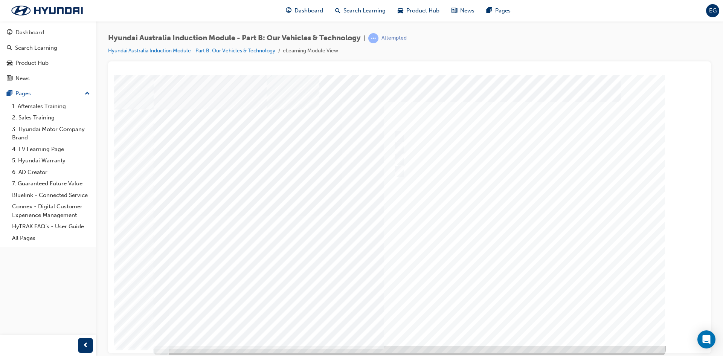
click at [511, 262] on div at bounding box center [410, 210] width 512 height 271
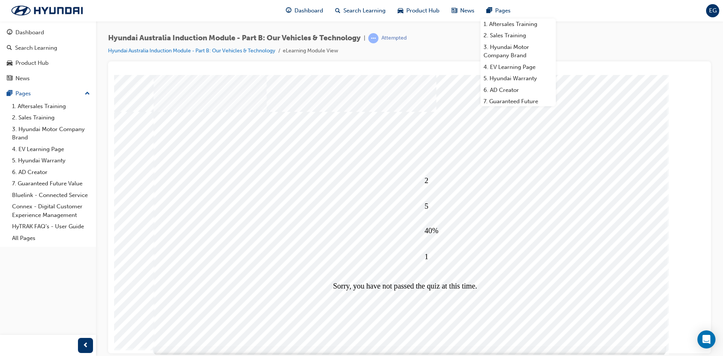
click at [530, 252] on div "1" at bounding box center [528, 256] width 206 height 30
click at [54, 113] on link "2. Sales Training" at bounding box center [51, 118] width 84 height 12
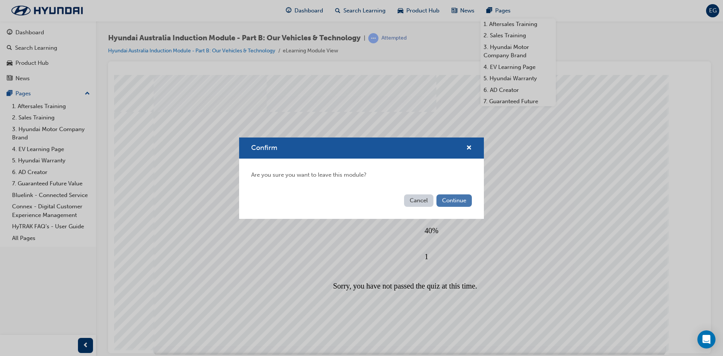
click at [455, 202] on button "Continue" at bounding box center [453, 200] width 35 height 12
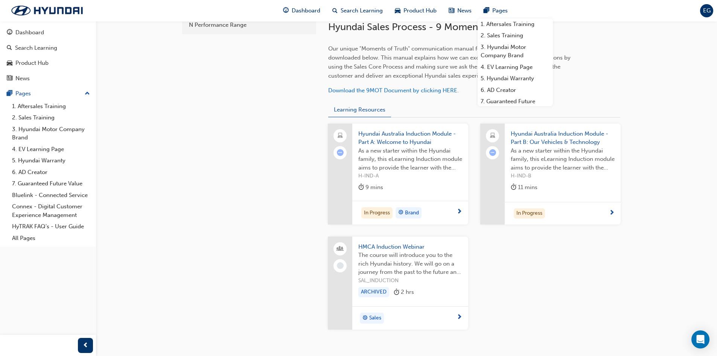
scroll to position [279, 0]
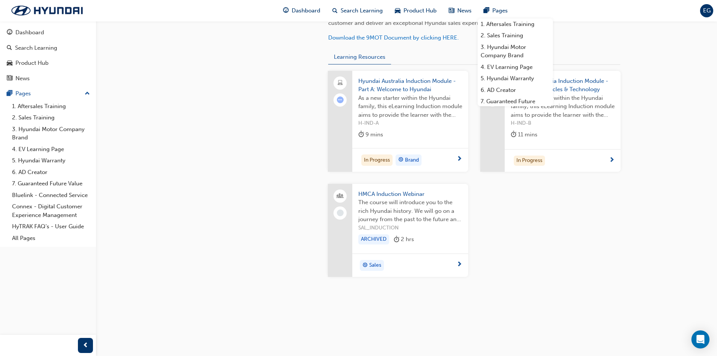
click at [447, 262] on div "Sales" at bounding box center [408, 265] width 98 height 11
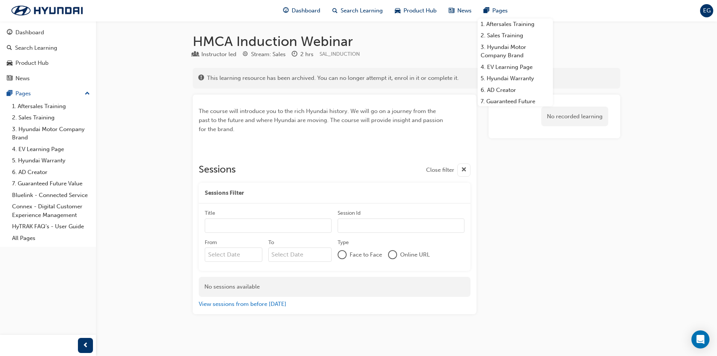
scroll to position [1, 0]
click at [271, 221] on input "Title" at bounding box center [268, 224] width 127 height 14
click at [314, 204] on div "Title Session Id From To Type Face to Face Online URL" at bounding box center [335, 235] width 272 height 67
click at [253, 244] on div "From" at bounding box center [234, 242] width 58 height 9
click at [253, 246] on input "From" at bounding box center [234, 253] width 58 height 14
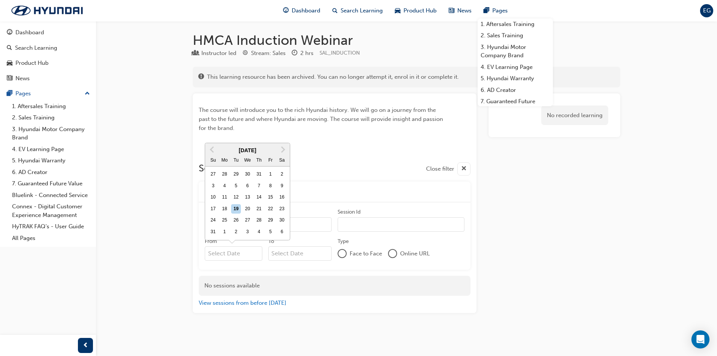
click at [252, 250] on input "From Previous Month Next Month [DATE] Su Mo Tu We Th Fr Sa 27 28 29 30 31 1 2 3…" at bounding box center [234, 253] width 58 height 14
click at [539, 267] on div "No recorded learning" at bounding box center [555, 203] width 132 height 220
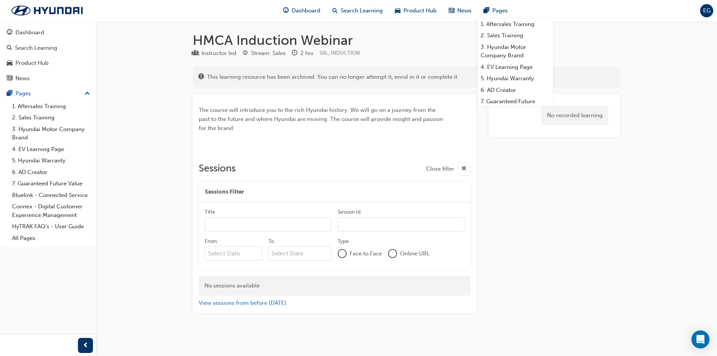
scroll to position [0, 0]
click at [55, 158] on link "5. Hyundai Warranty" at bounding box center [51, 161] width 84 height 12
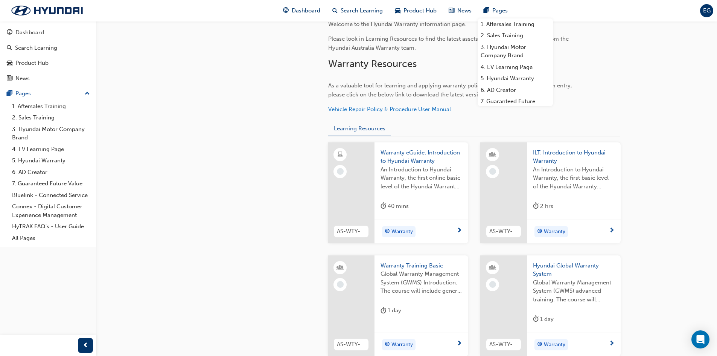
scroll to position [264, 0]
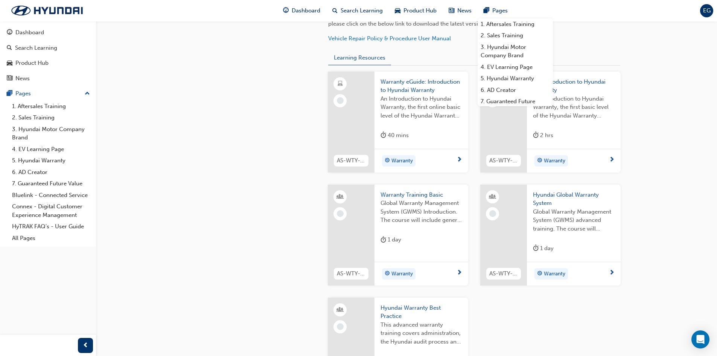
click at [664, 214] on div "5. Hyundai Warranty Welcome to the Hyundai Warranty information page. Please lo…" at bounding box center [358, 106] width 717 height 741
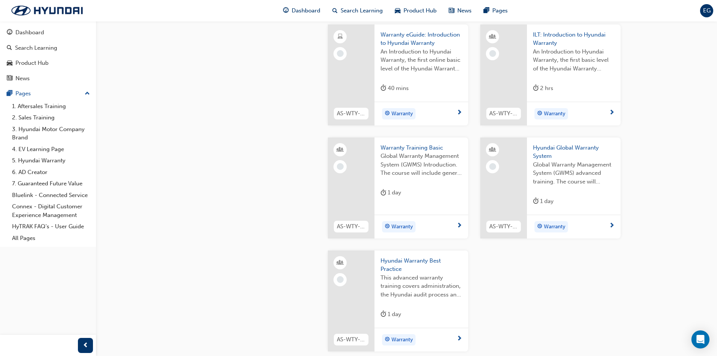
scroll to position [301, 0]
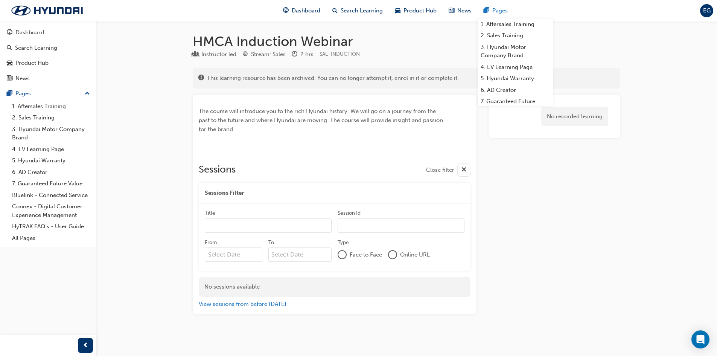
click at [487, 11] on span "pages-icon" at bounding box center [487, 10] width 6 height 9
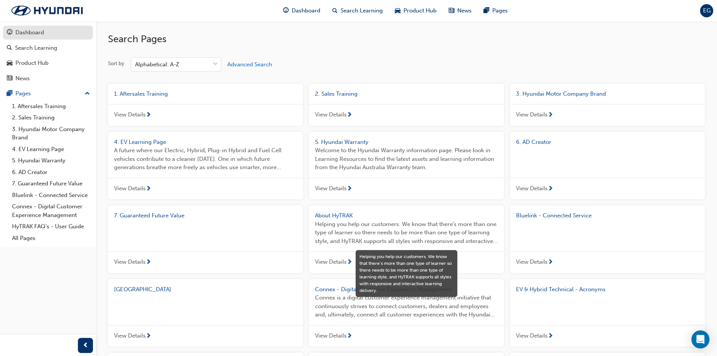
click at [27, 31] on div "Dashboard" at bounding box center [29, 32] width 29 height 9
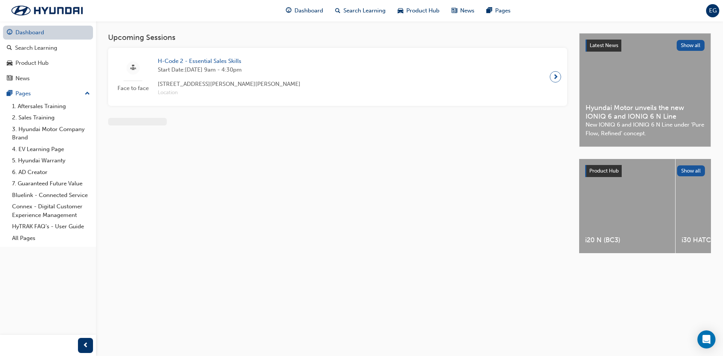
click at [52, 36] on link "Dashboard" at bounding box center [48, 33] width 90 height 14
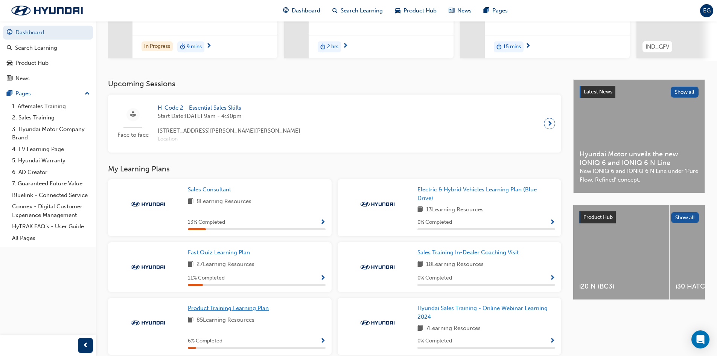
scroll to position [112, 0]
click at [323, 226] on span "Show Progress" at bounding box center [323, 223] width 6 height 7
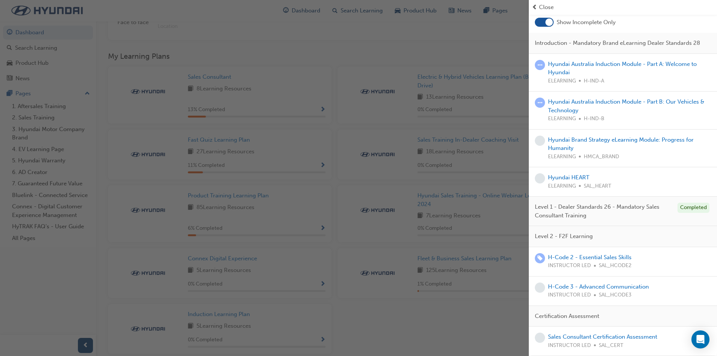
scroll to position [0, 0]
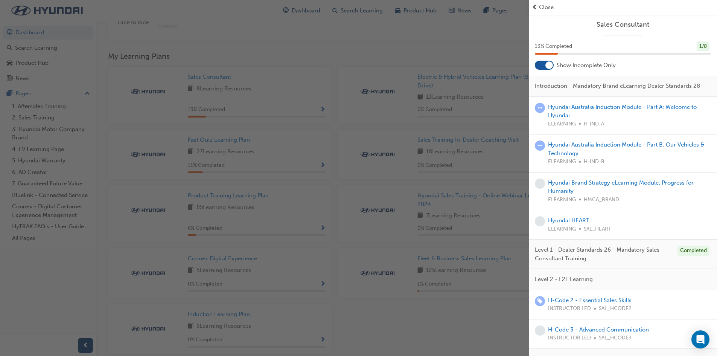
click at [537, 6] on span "prev-icon" at bounding box center [535, 7] width 6 height 9
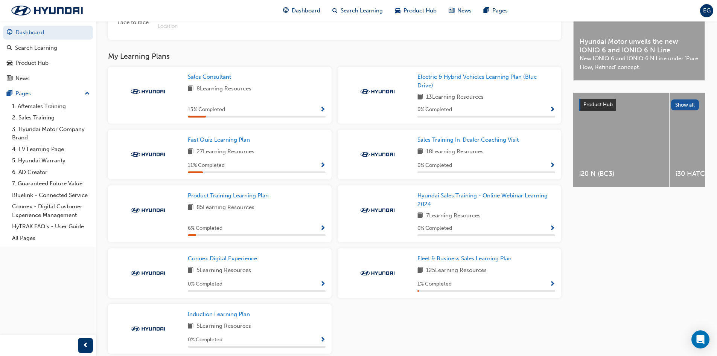
click at [244, 197] on span "Product Training Learning Plan" at bounding box center [228, 195] width 81 height 7
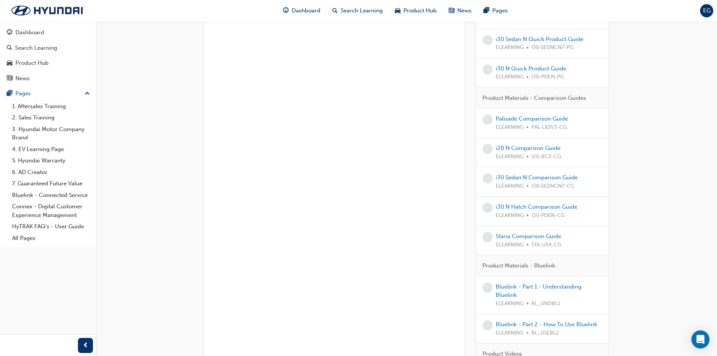
scroll to position [1657, 0]
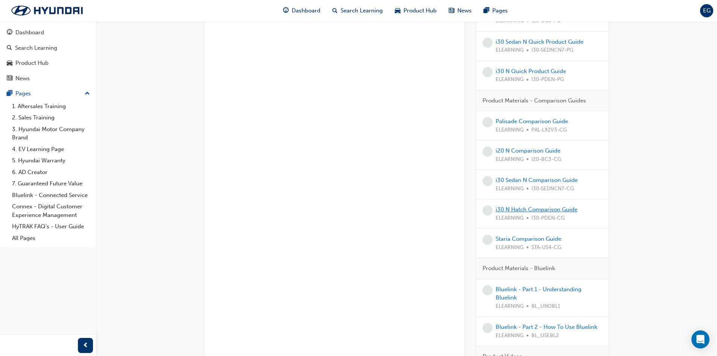
click at [543, 210] on link "i30 N Hatch Comparison Guide" at bounding box center [537, 209] width 82 height 7
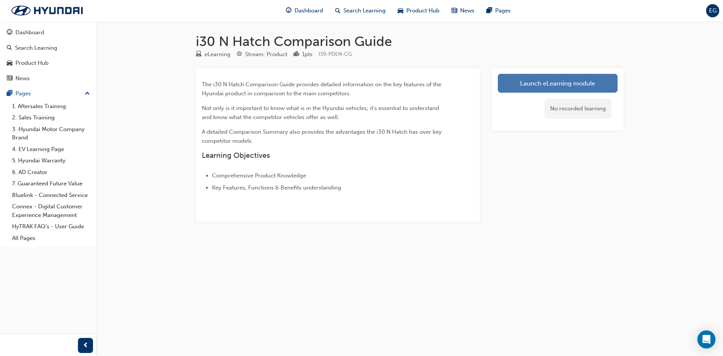
click at [520, 82] on link "Launch eLearning module" at bounding box center [558, 83] width 120 height 19
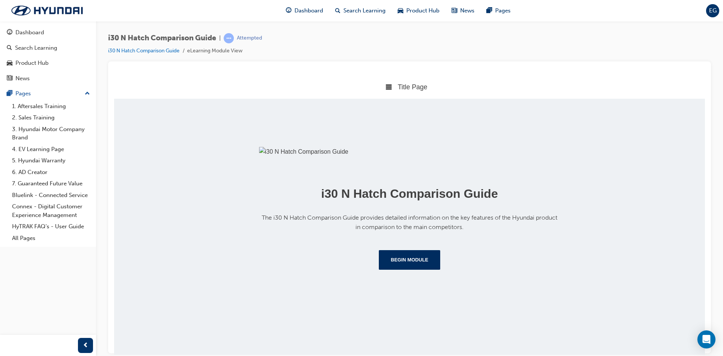
scroll to position [74, 0]
click at [420, 269] on button "Begin Module" at bounding box center [410, 260] width 62 height 20
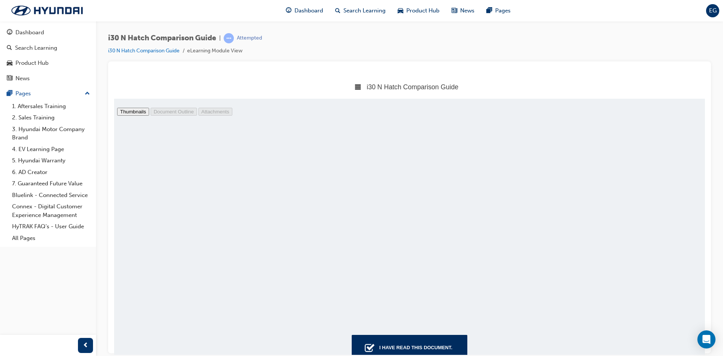
scroll to position [418, 0]
type input "9"
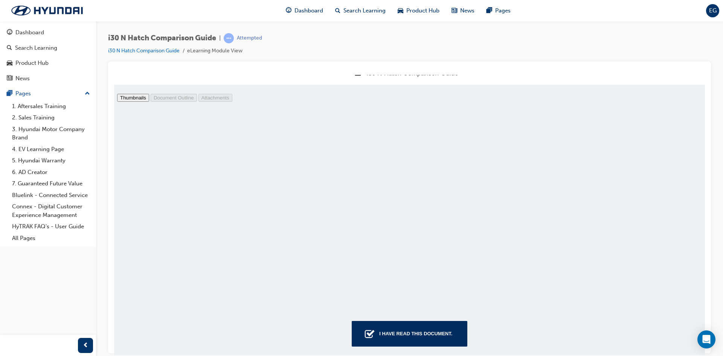
scroll to position [21, 0]
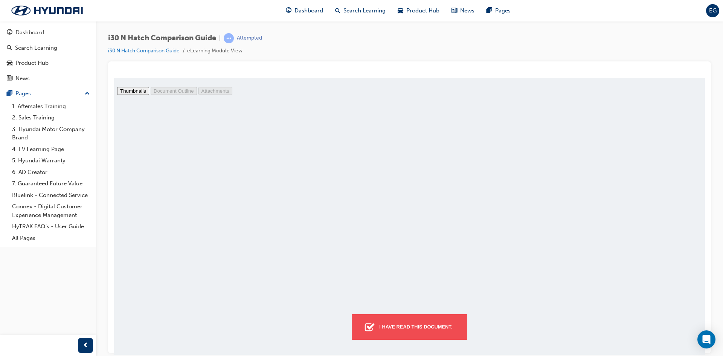
click at [426, 330] on div "I have read this document." at bounding box center [415, 327] width 79 height 14
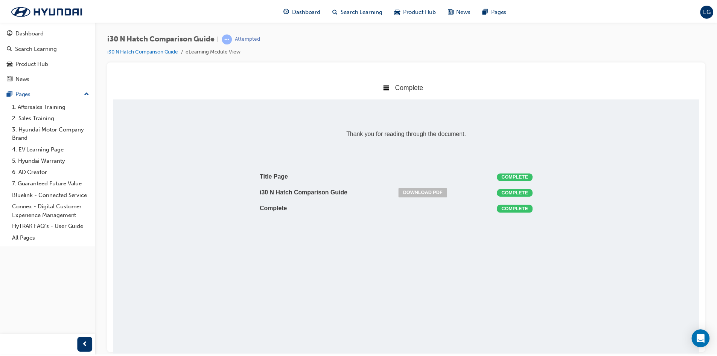
scroll to position [153, 603]
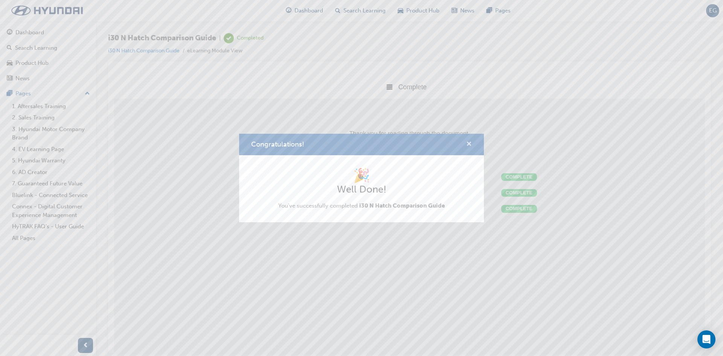
click at [470, 144] on span "cross-icon" at bounding box center [469, 144] width 6 height 7
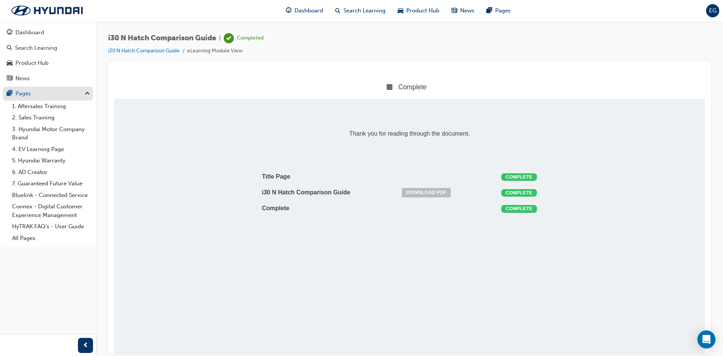
click at [82, 93] on div "Pages" at bounding box center [48, 93] width 82 height 9
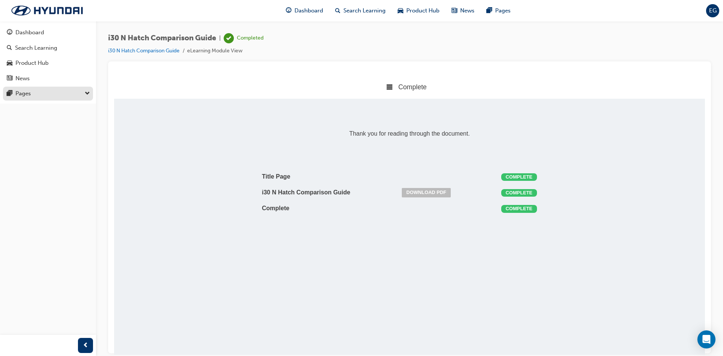
click at [82, 93] on div "Pages" at bounding box center [48, 93] width 82 height 9
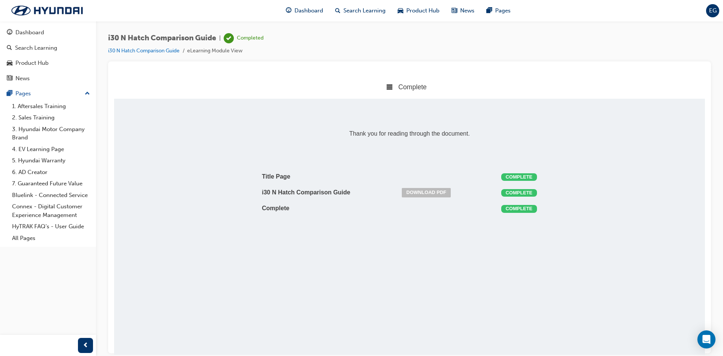
click at [411, 88] on span "Complete" at bounding box center [412, 87] width 28 height 8
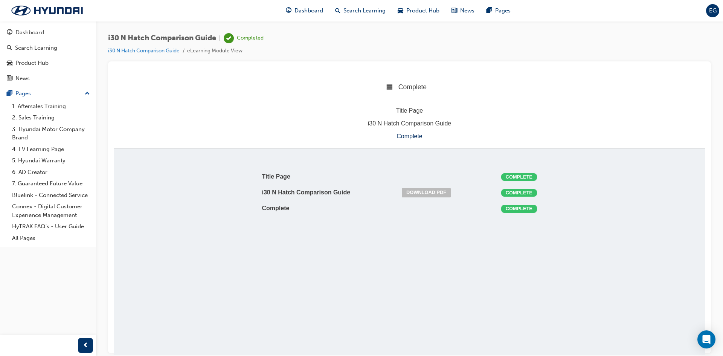
click at [530, 153] on div "Title Page Complete i30 N Hatch Comparison Guide Download PDF Complete Complete…" at bounding box center [409, 192] width 301 height 84
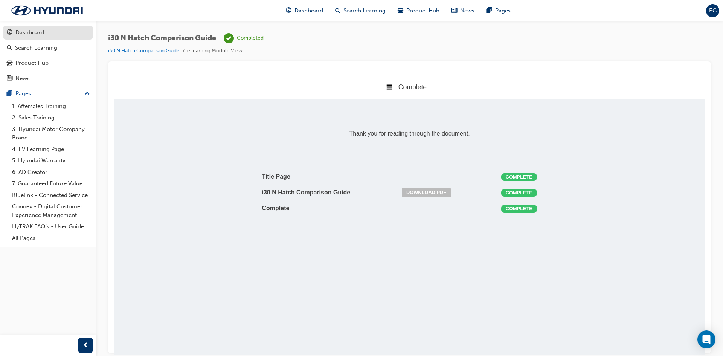
click at [38, 36] on div "Dashboard" at bounding box center [29, 32] width 29 height 9
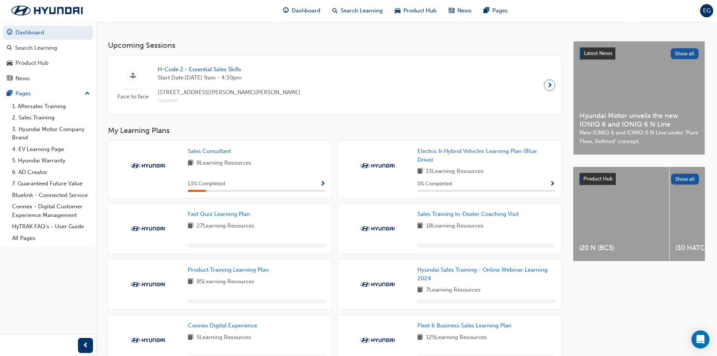
scroll to position [255, 0]
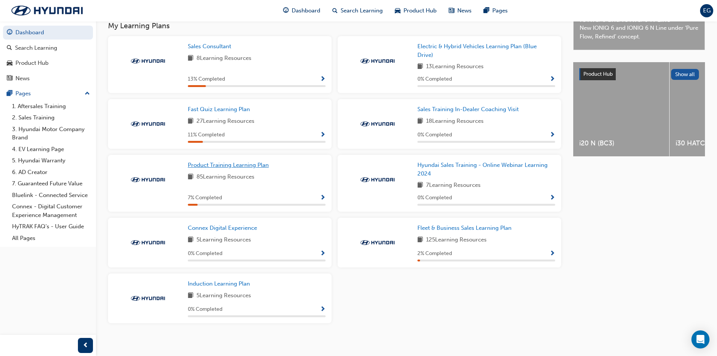
click at [250, 167] on span "Product Training Learning Plan" at bounding box center [228, 165] width 81 height 7
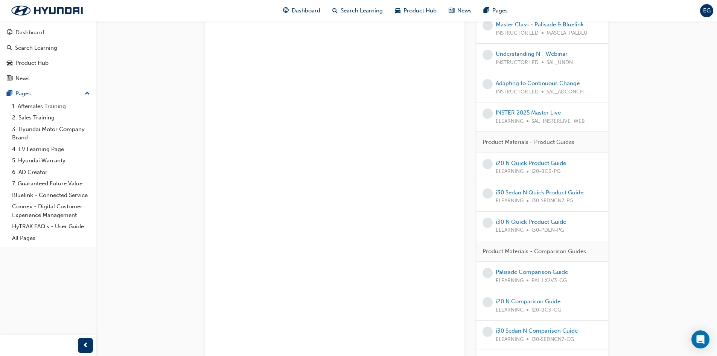
scroll to position [1582, 0]
